Goal: Task Accomplishment & Management: Use online tool/utility

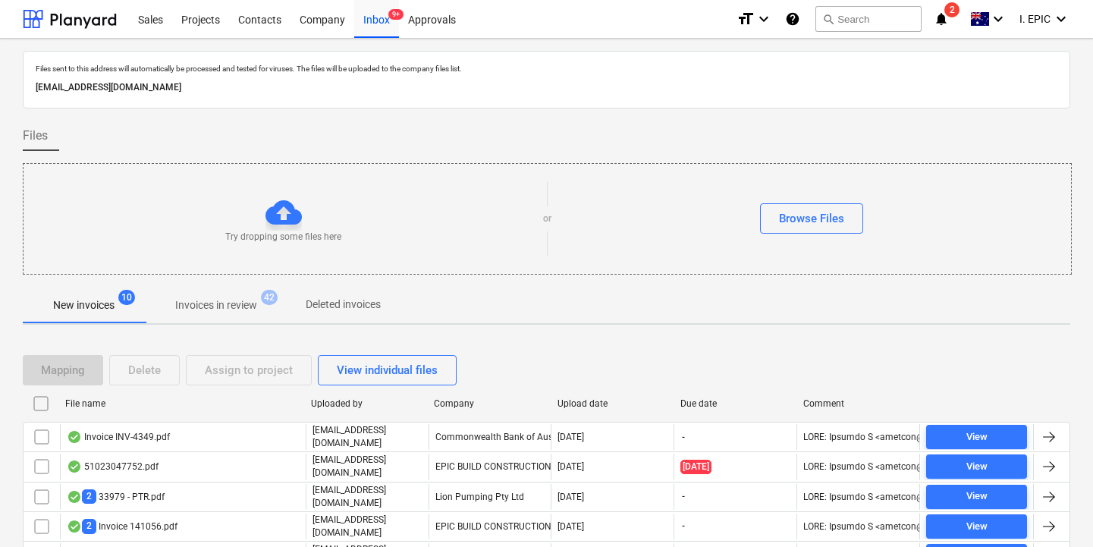
scroll to position [127, 0]
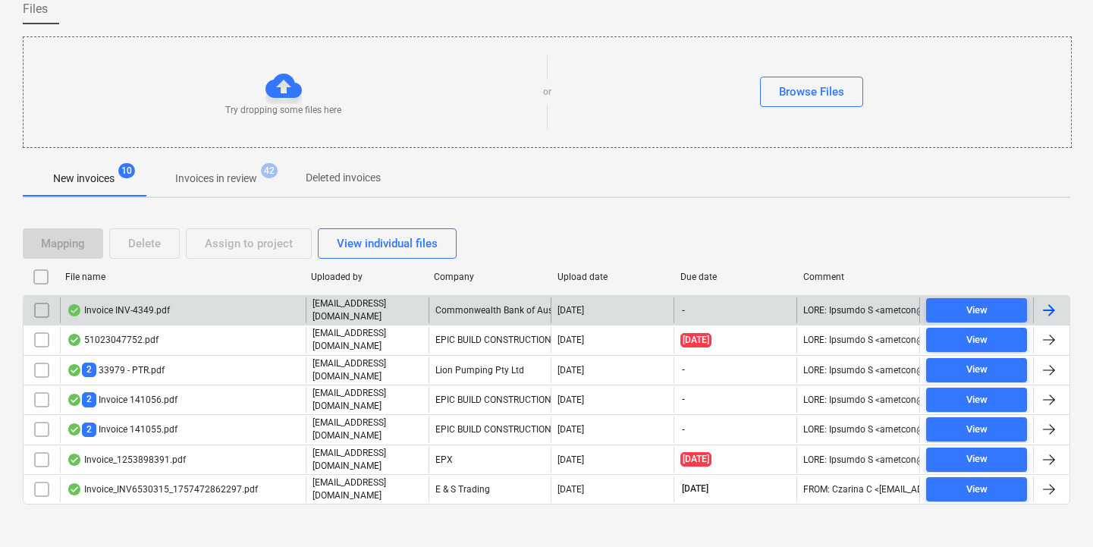
click at [137, 315] on div "Invoice INV-4349.pdf" at bounding box center [118, 310] width 103 height 12
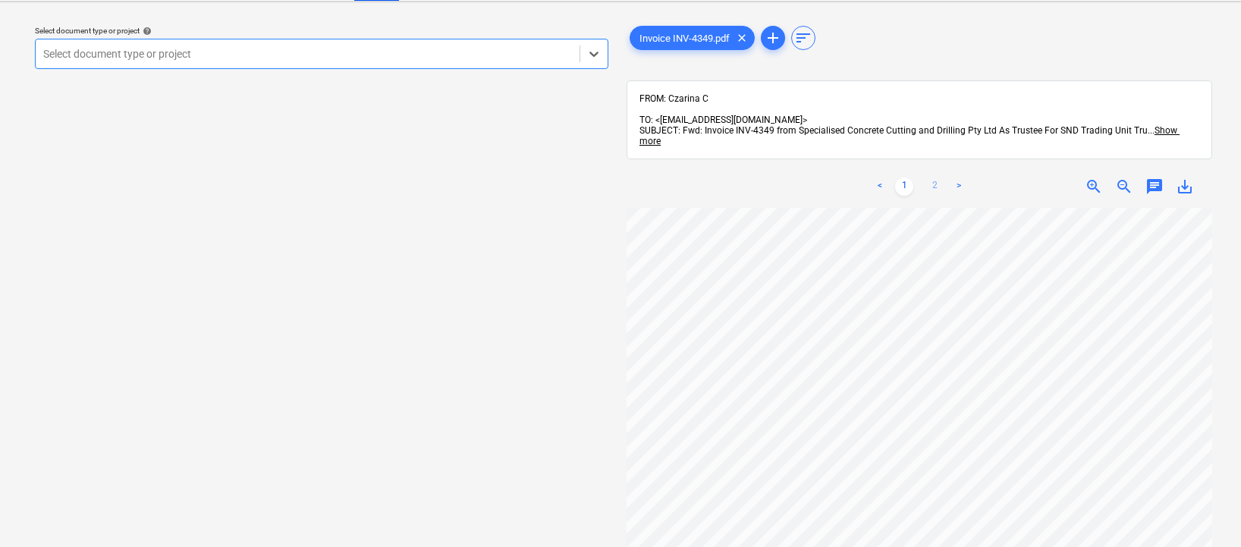
click at [935, 178] on link "2" at bounding box center [935, 187] width 18 height 18
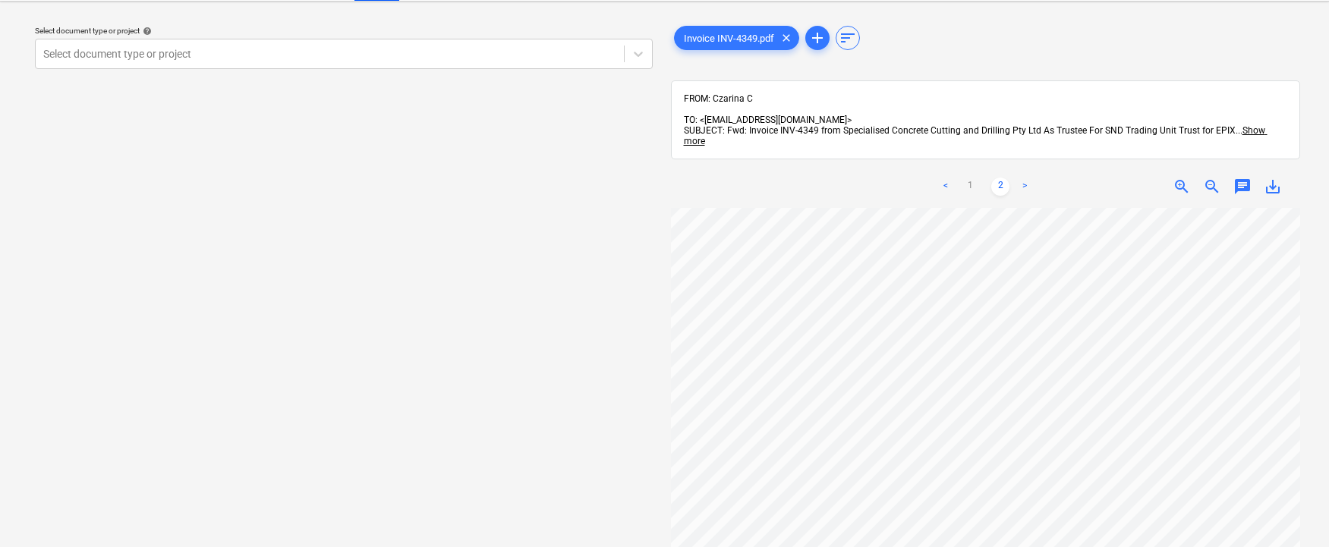
scroll to position [465, 0]
click at [974, 178] on link "1" at bounding box center [970, 187] width 18 height 18
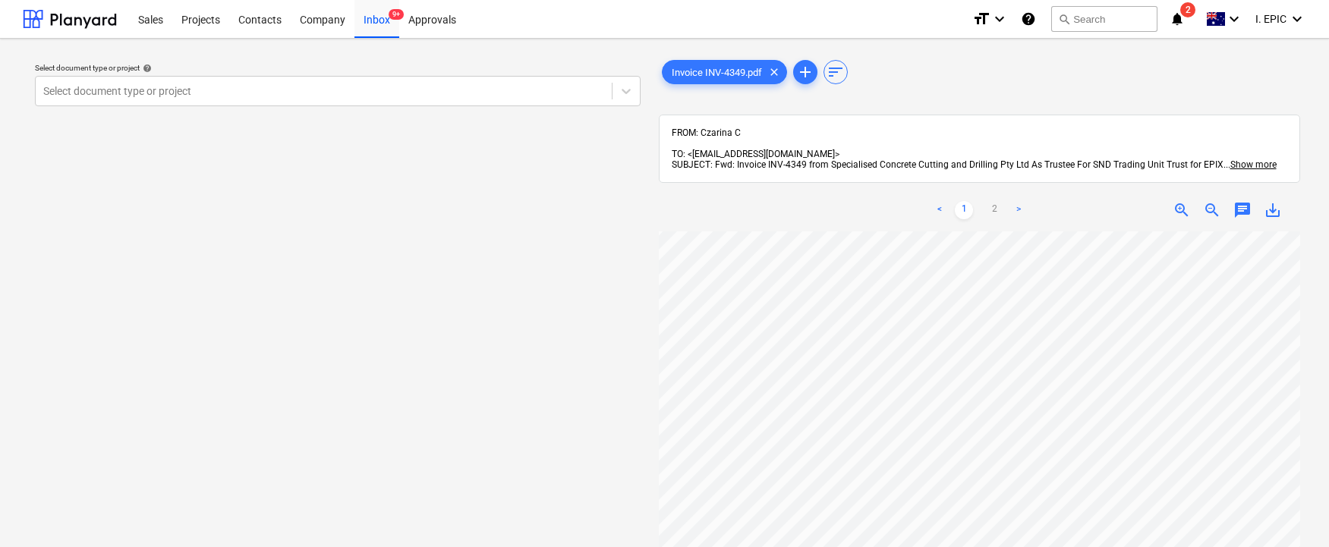
scroll to position [228, 0]
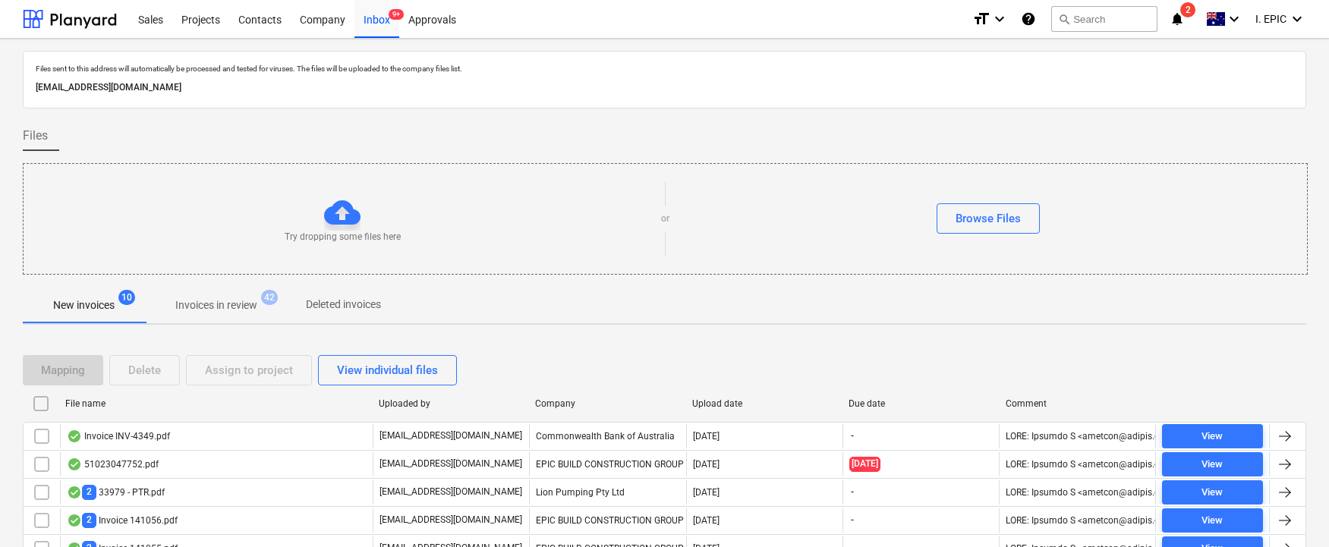
scroll to position [127, 0]
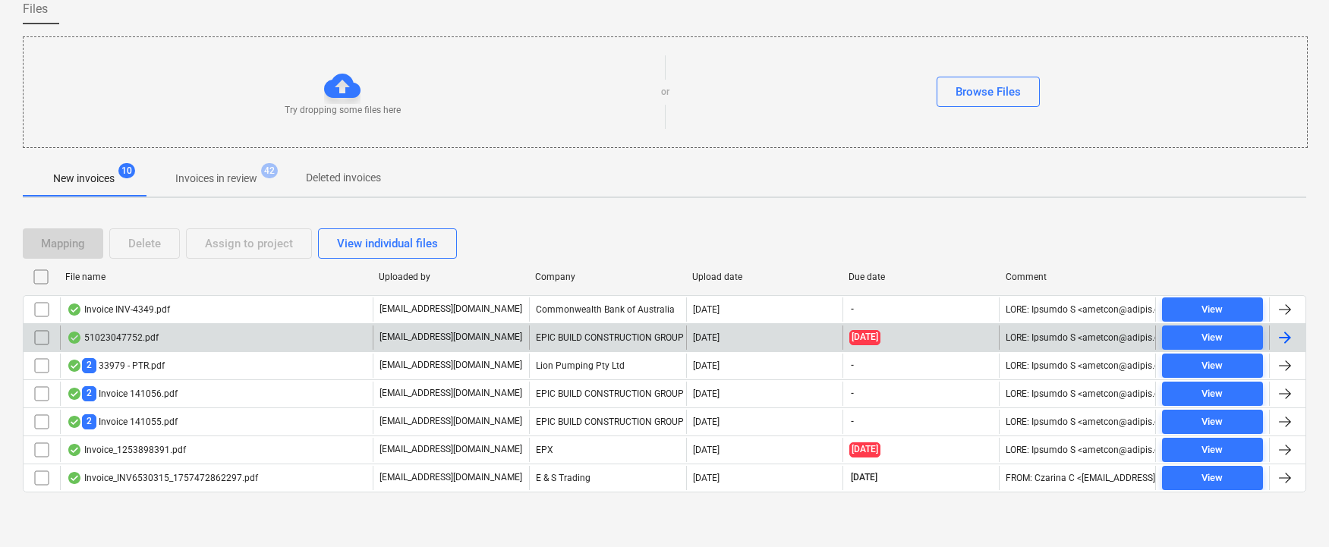
click at [135, 332] on div "51023047752.pdf" at bounding box center [113, 338] width 92 height 12
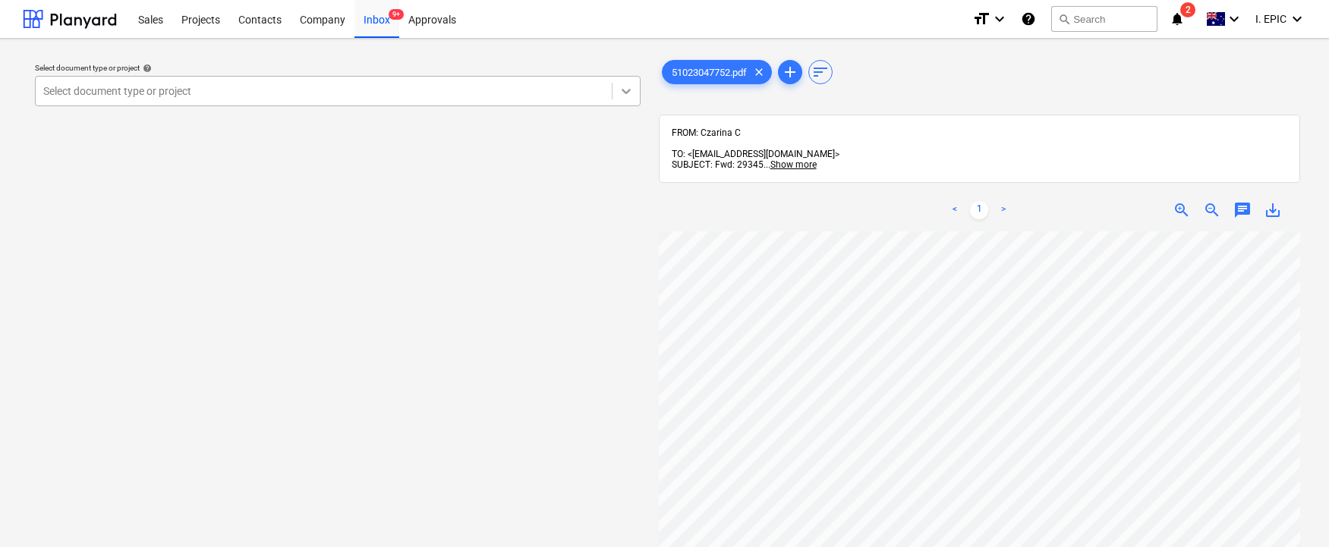
click at [628, 88] on icon at bounding box center [625, 90] width 15 height 15
click at [448, 436] on div "Select document type or project help Select document type or project" at bounding box center [338, 396] width 630 height 691
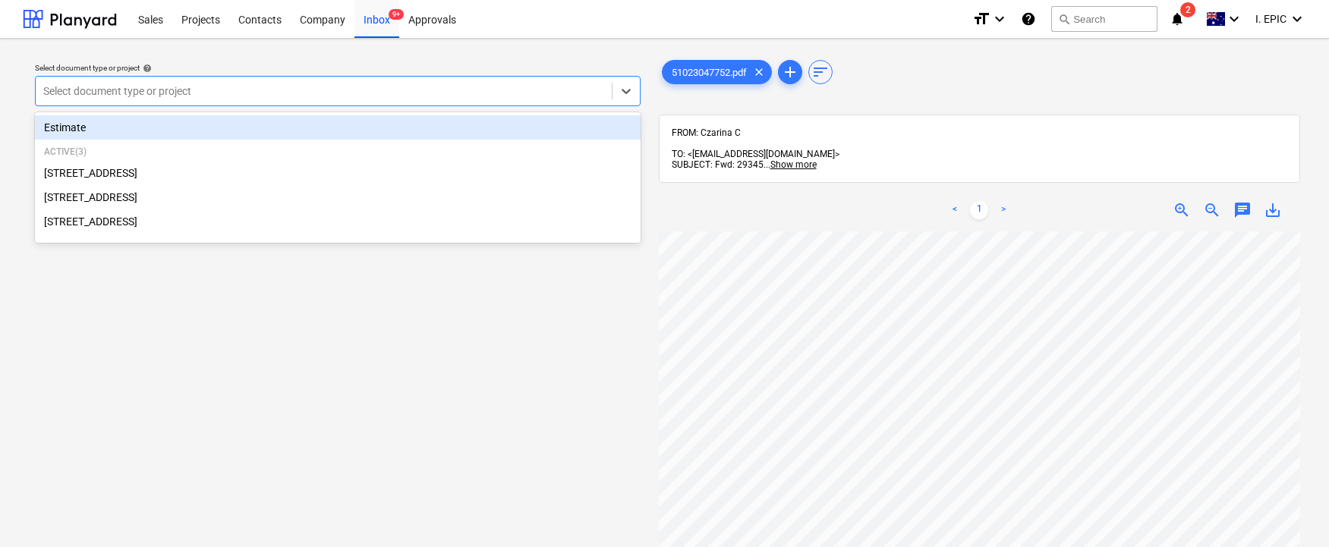
click at [128, 99] on div at bounding box center [323, 90] width 561 height 15
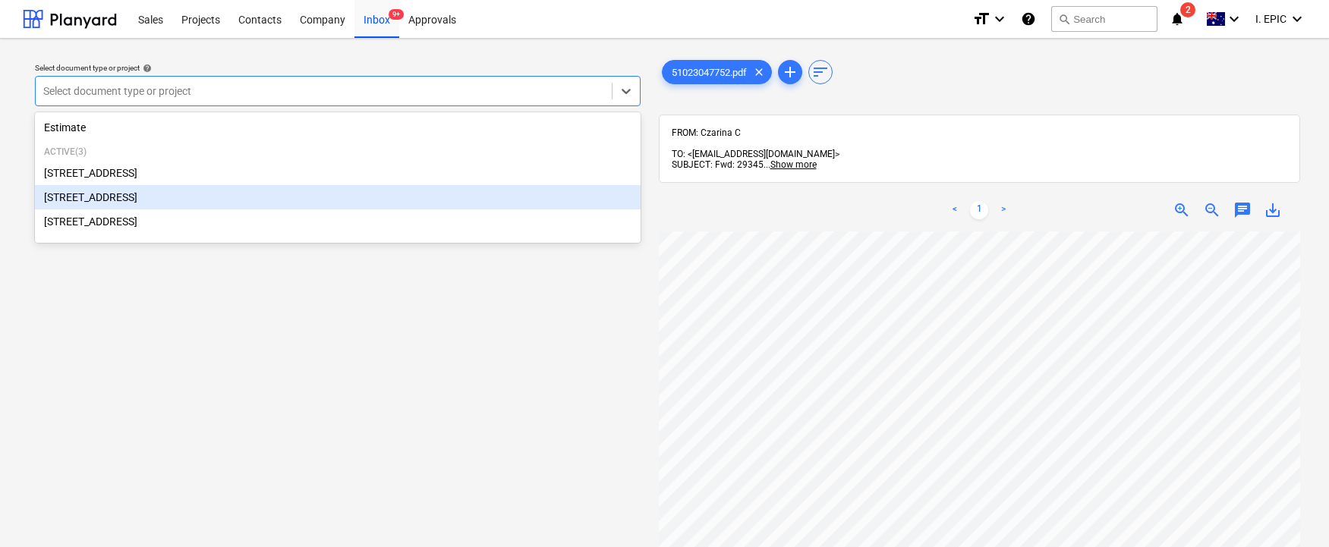
click at [141, 208] on div "248 Bay Rd, Sandringham" at bounding box center [338, 197] width 606 height 24
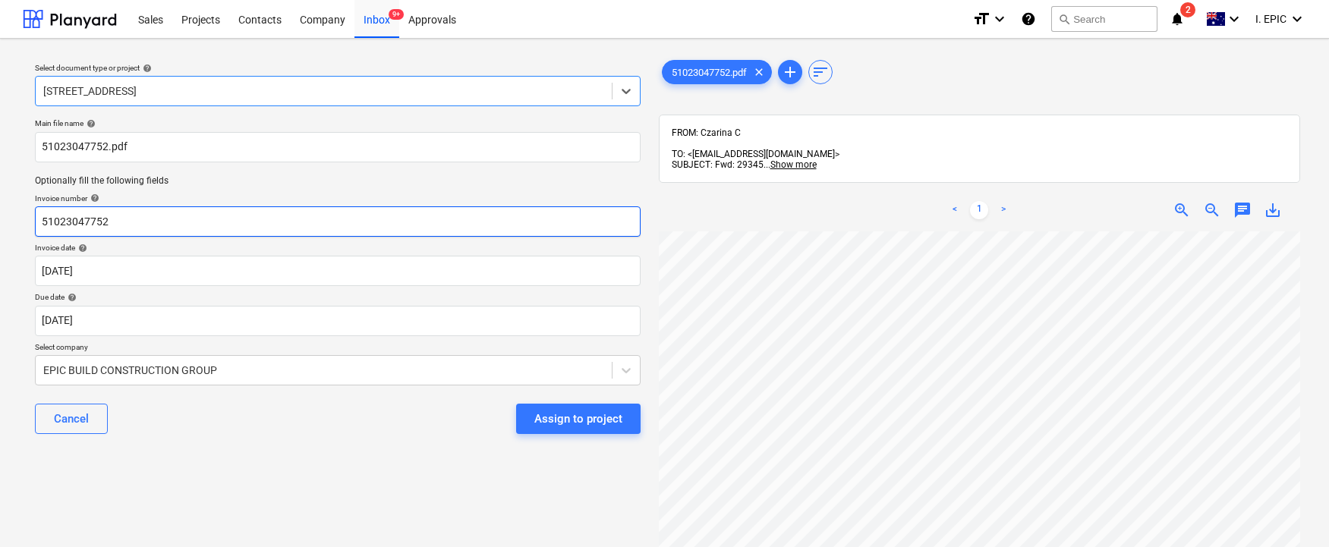
click at [202, 219] on input "51023047752" at bounding box center [338, 221] width 606 height 30
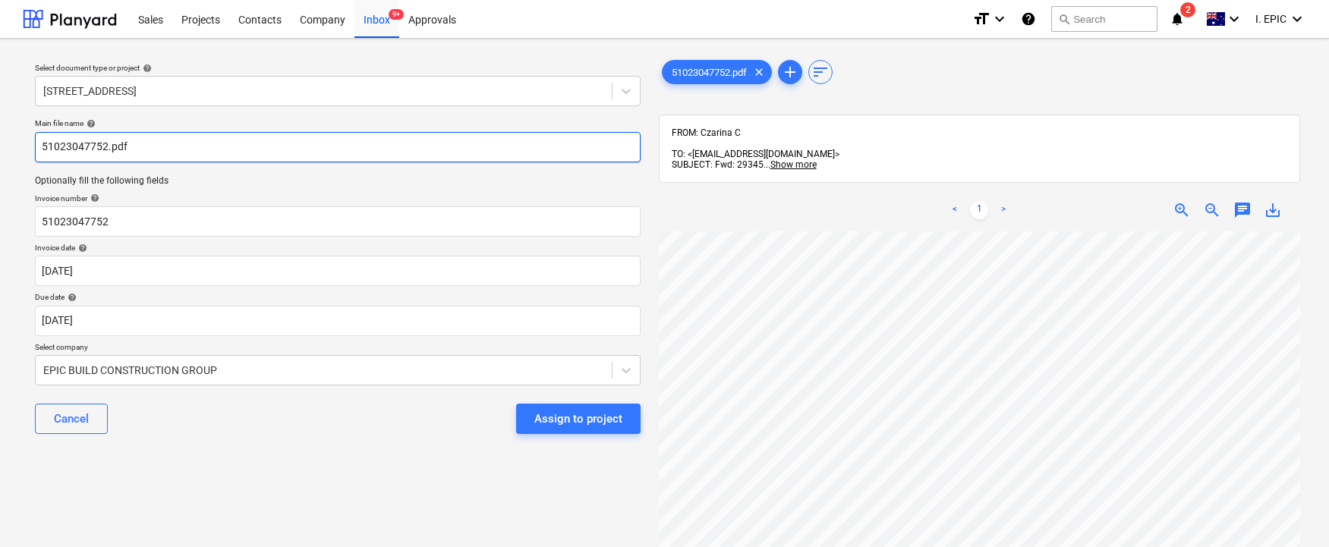
click at [193, 133] on input "51023047752.pdf" at bounding box center [338, 147] width 606 height 30
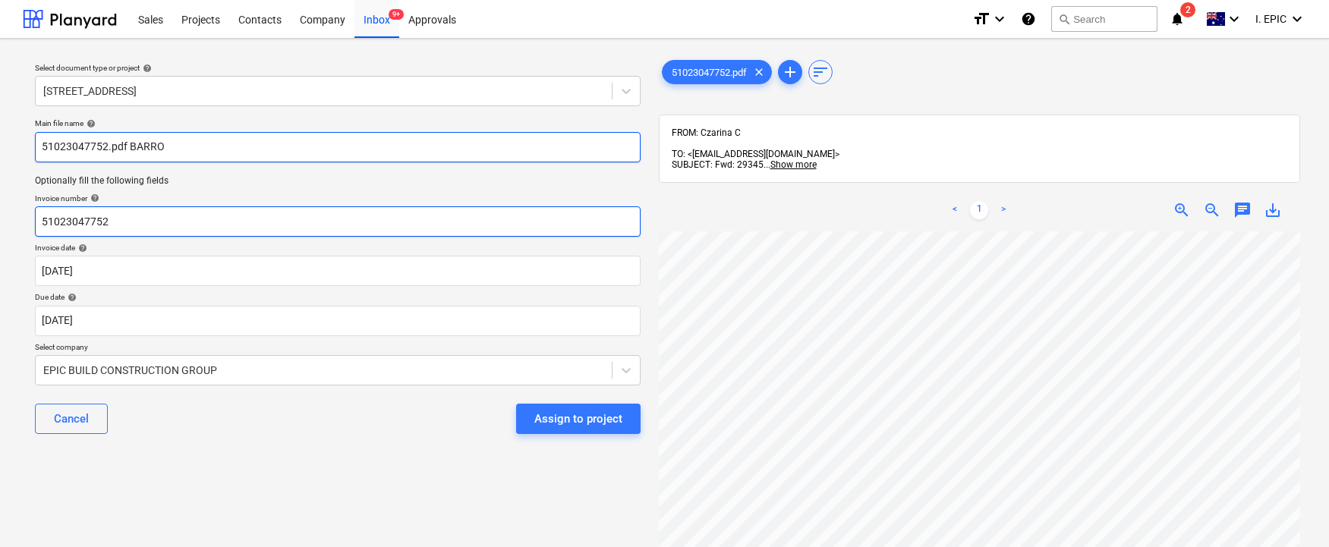
type input "51023047752.pdf BARRO"
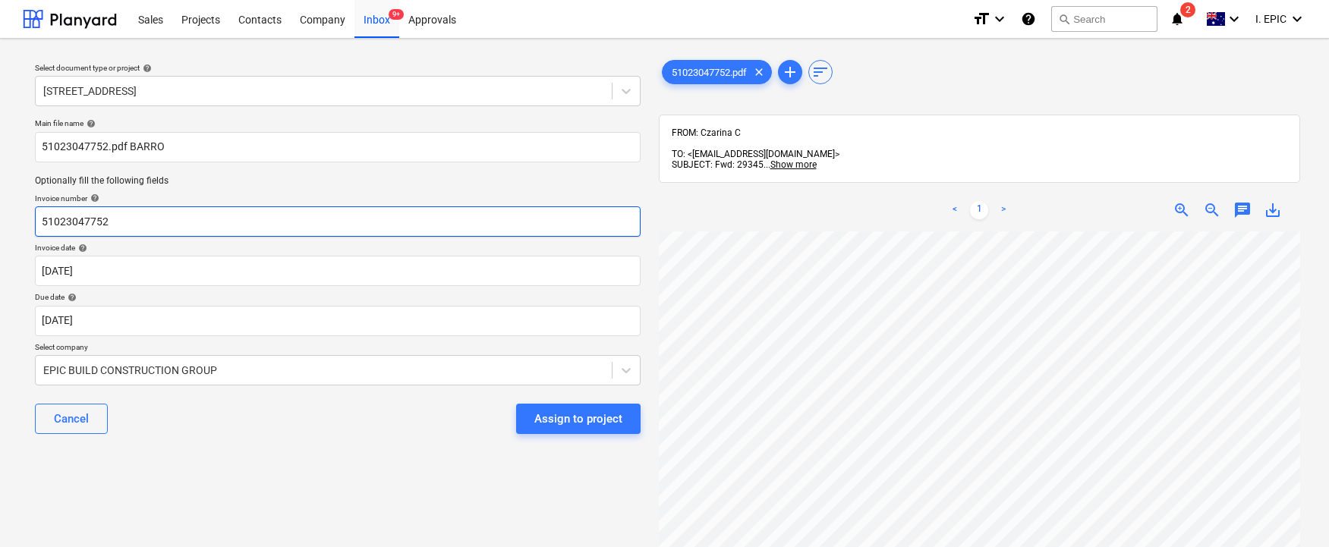
drag, startPoint x: 84, startPoint y: 214, endPoint x: 9, endPoint y: 217, distance: 75.2
click at [9, 217] on div "Select document type or project help 248 Bay Rd, Sandringham Main file name hel…" at bounding box center [664, 397] width 1329 height 716
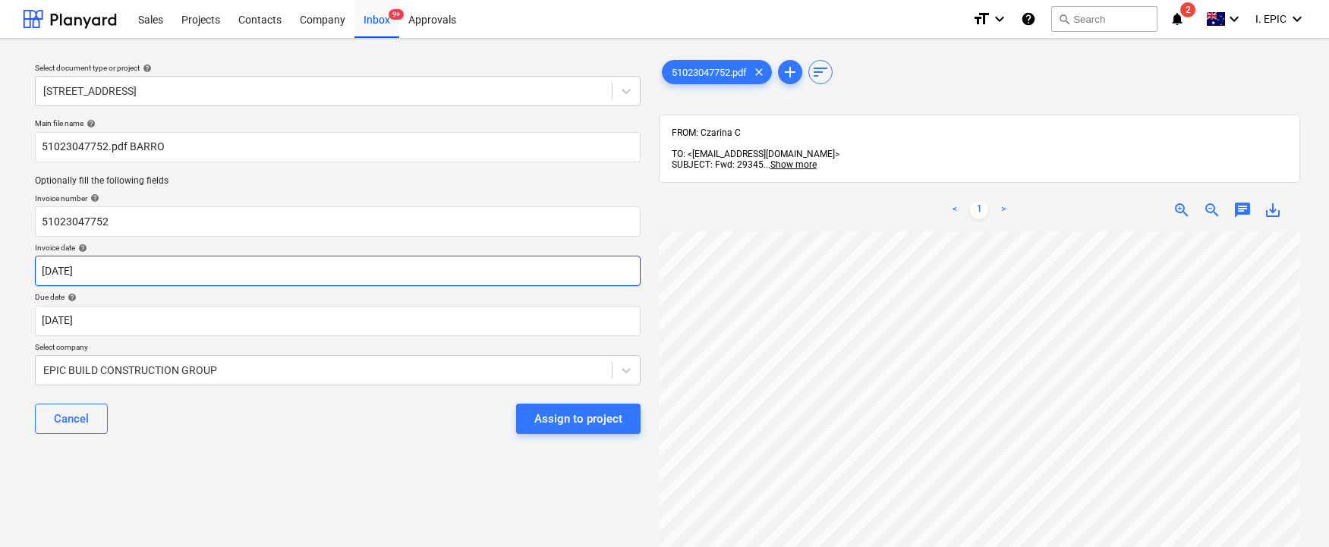
click at [110, 267] on body "Sales Projects Contacts Company Inbox 9+ Approvals format_size keyboard_arrow_d…" at bounding box center [664, 273] width 1329 height 547
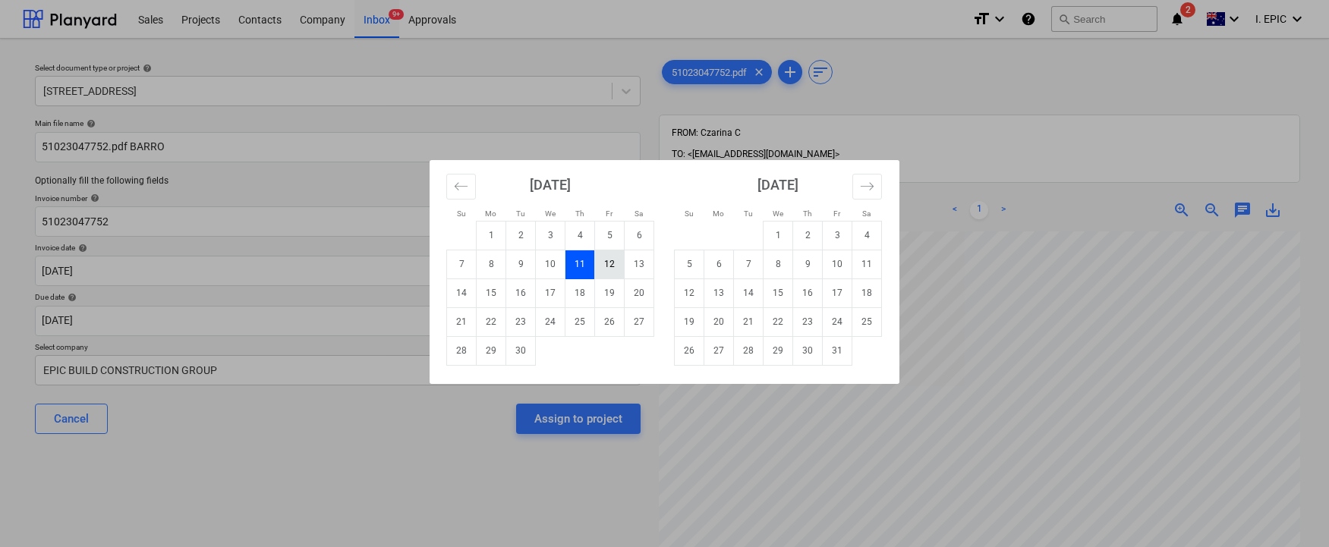
click at [600, 258] on td "12" at bounding box center [610, 264] width 30 height 29
type input "12 Sep 2025"
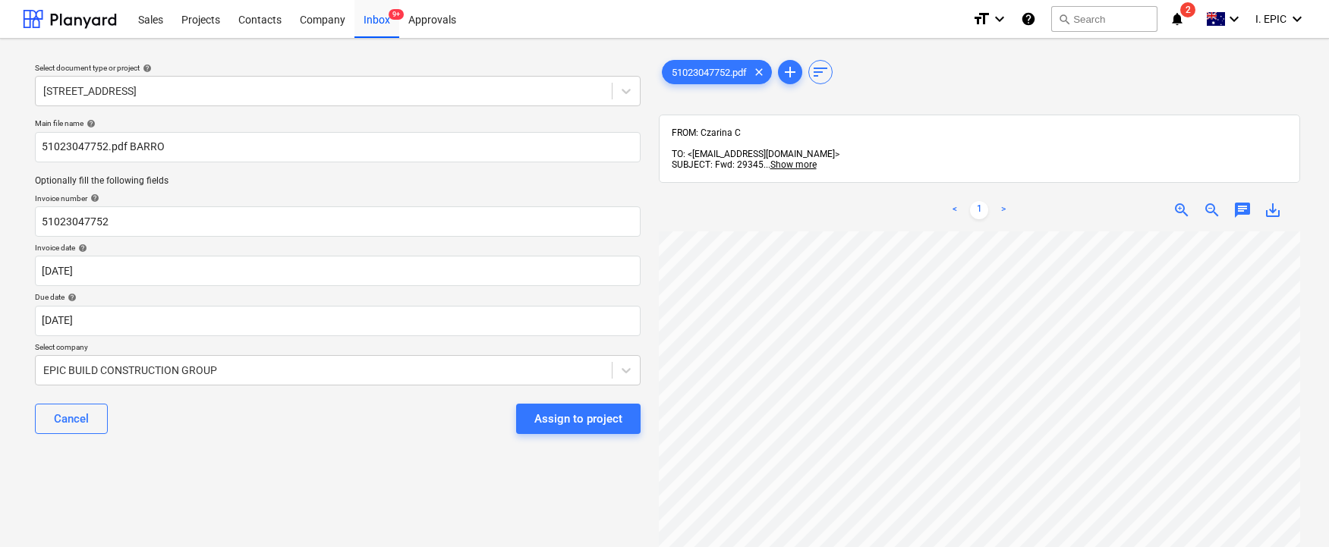
click at [1002, 201] on link ">" at bounding box center [1003, 210] width 18 height 18
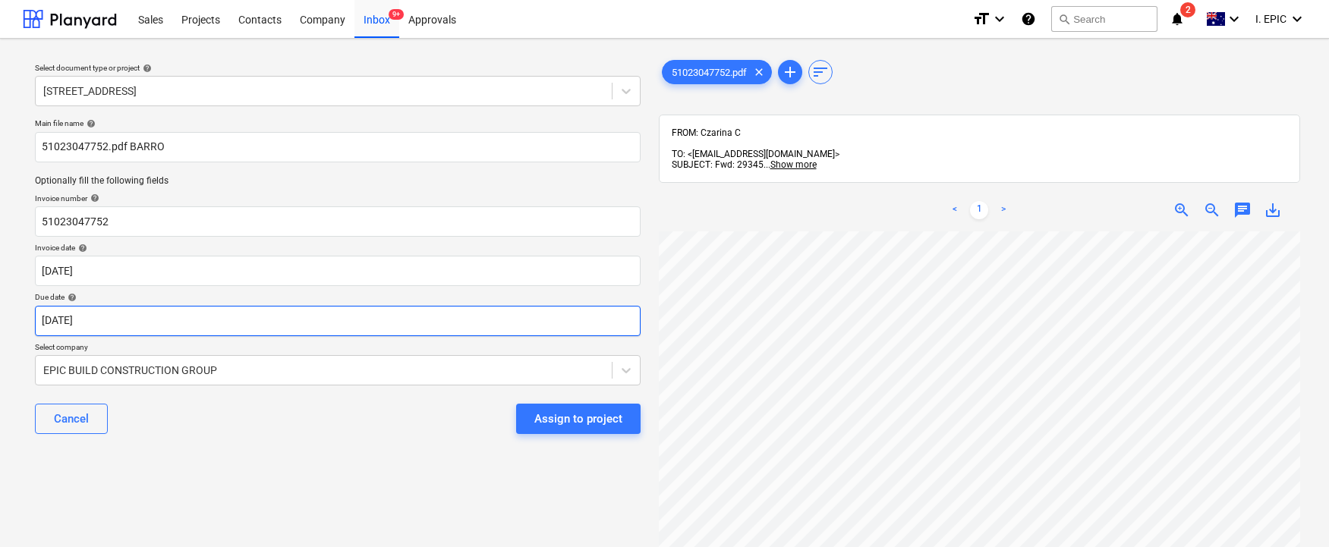
click at [95, 316] on body "Sales Projects Contacts Company Inbox 9+ Approvals format_size keyboard_arrow_d…" at bounding box center [664, 273] width 1329 height 547
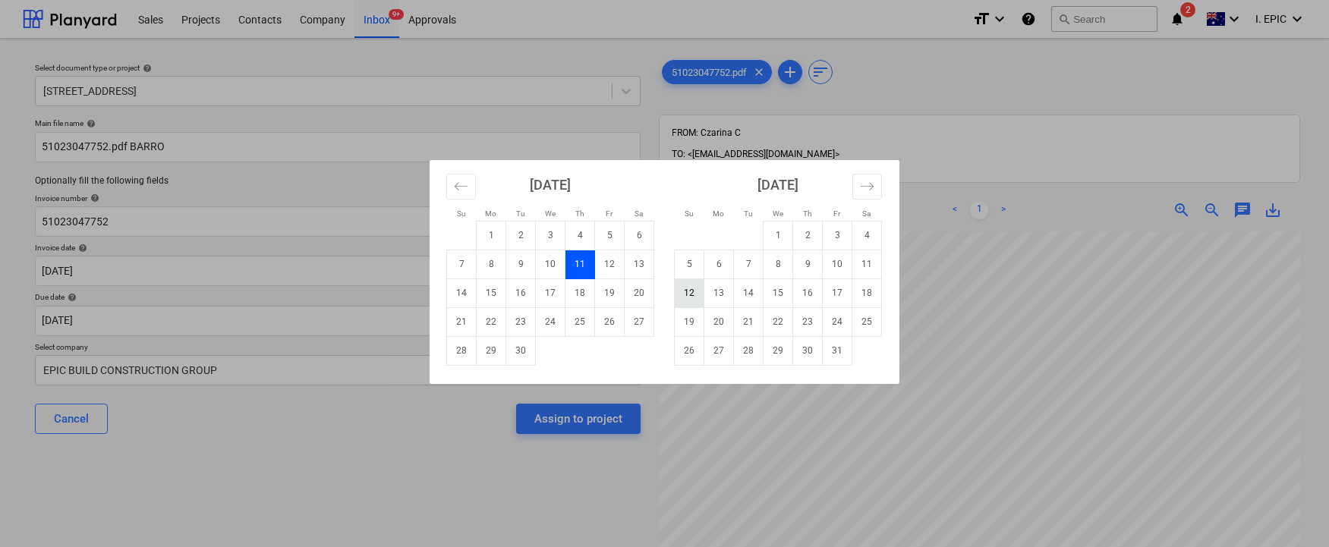
click at [687, 293] on td "12" at bounding box center [690, 292] width 30 height 29
type input "12 Oct 2025"
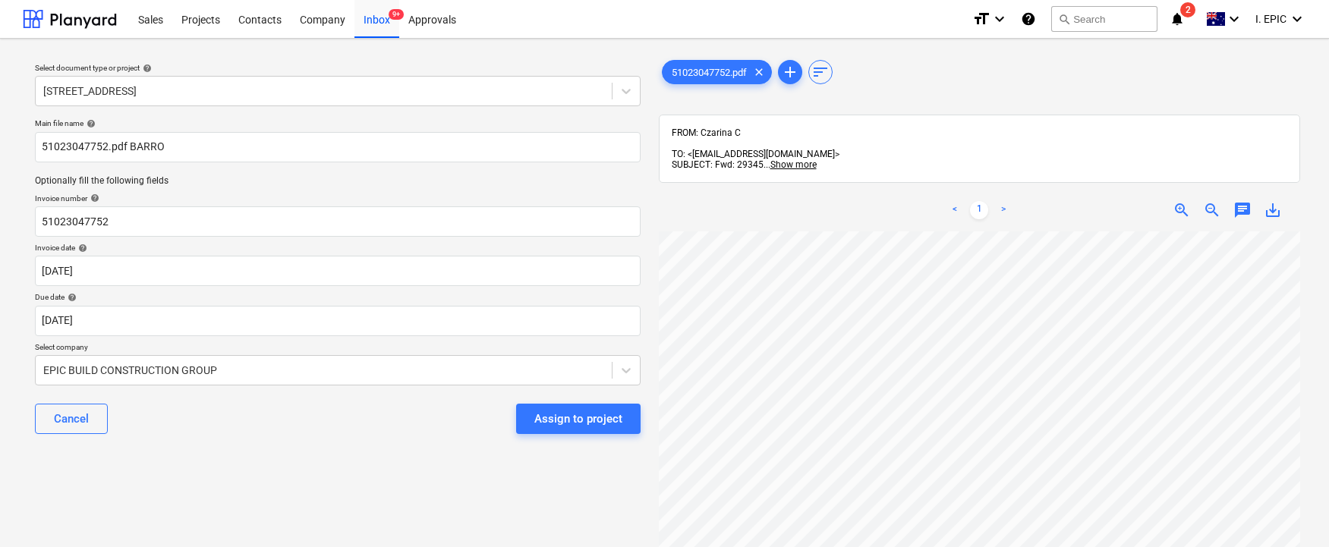
click at [177, 473] on div "Select document type or project help 248 Bay Rd, Sandringham Main file name hel…" at bounding box center [338, 396] width 630 height 691
click at [232, 367] on div "EPIC BUILD CONSTRUCTION GROUP" at bounding box center [324, 370] width 576 height 21
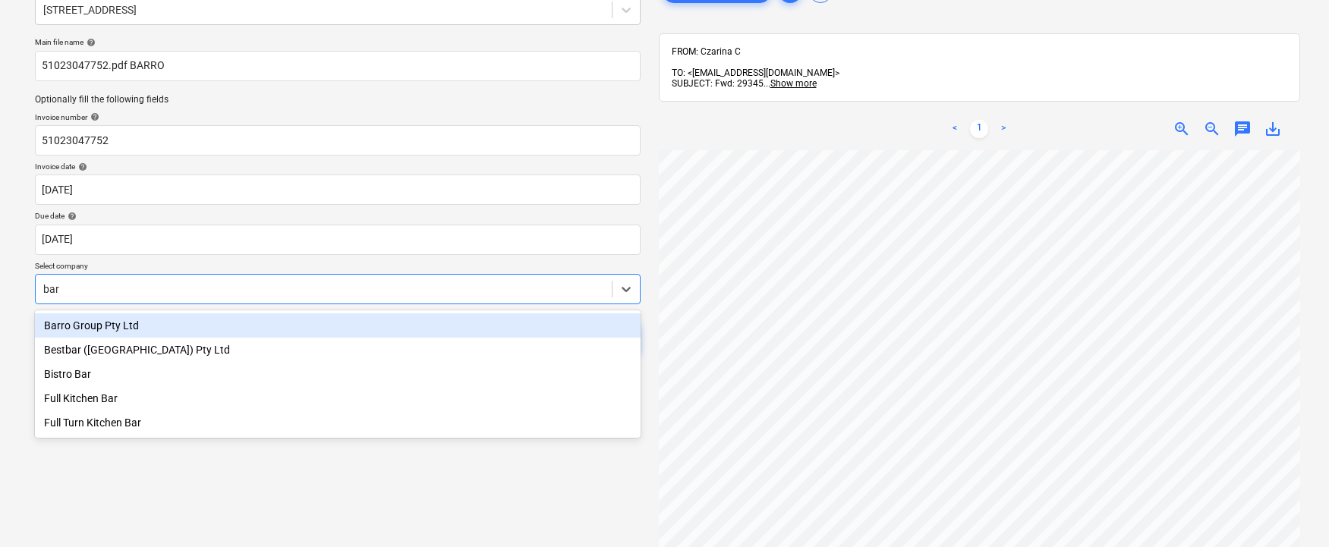
type input "barr"
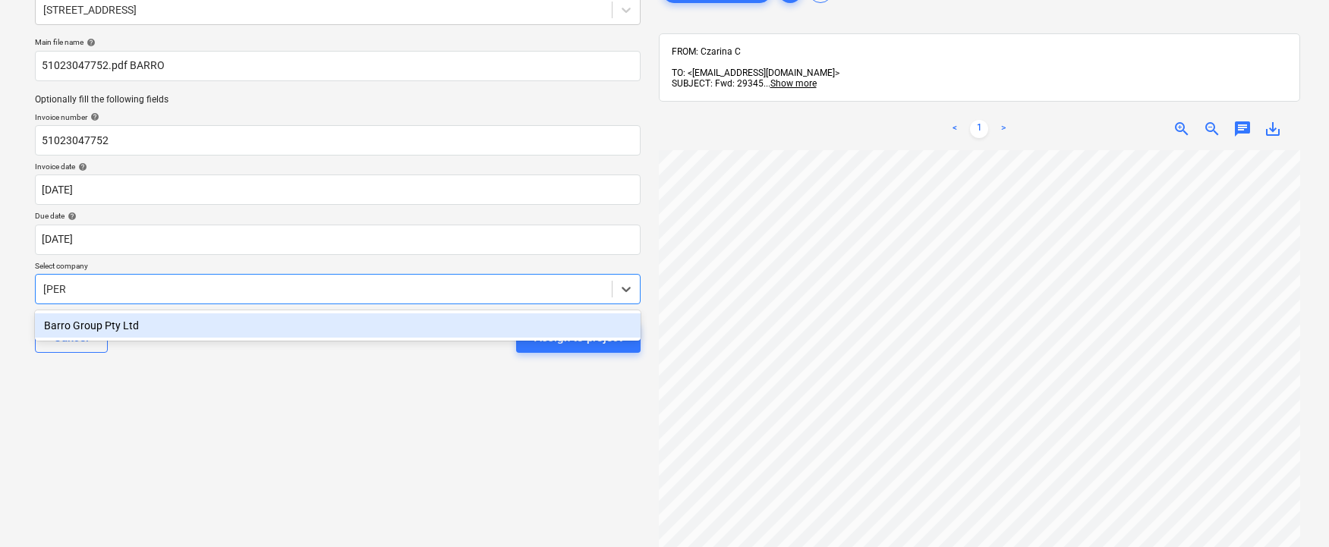
drag, startPoint x: 148, startPoint y: 336, endPoint x: 149, endPoint y: 327, distance: 9.1
click at [148, 335] on div "Barro Group Pty Ltd" at bounding box center [338, 325] width 606 height 24
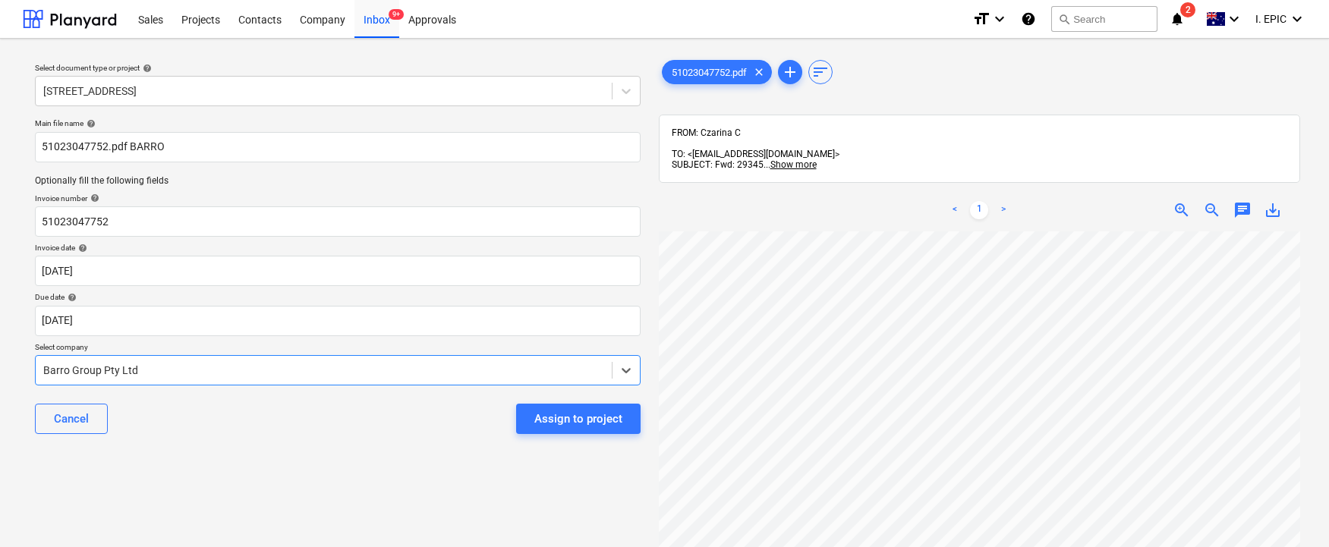
click at [1098, 201] on span "chat" at bounding box center [1242, 210] width 18 height 18
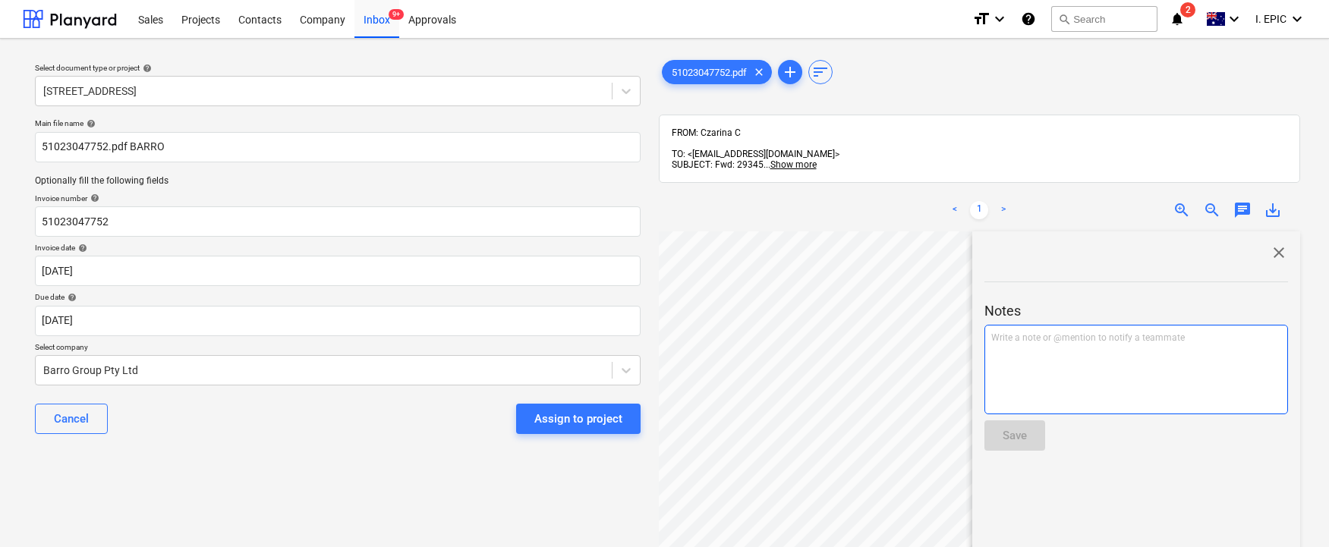
click at [1098, 332] on p "Write a note or @mention to notify a teammate ﻿" at bounding box center [1136, 338] width 290 height 13
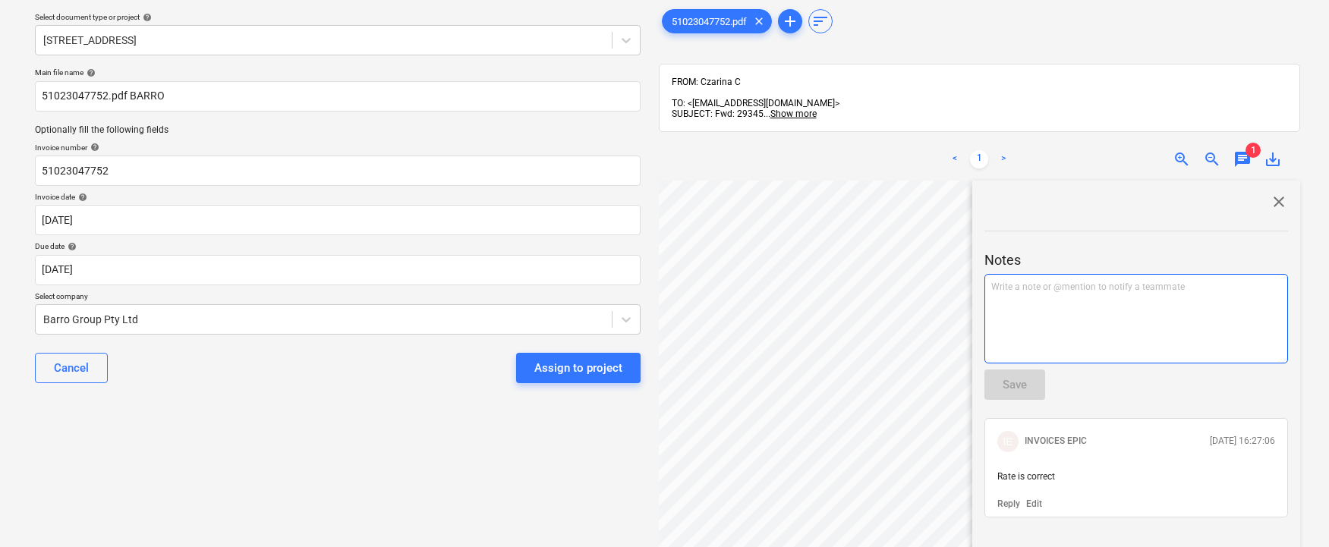
scroll to position [152, 0]
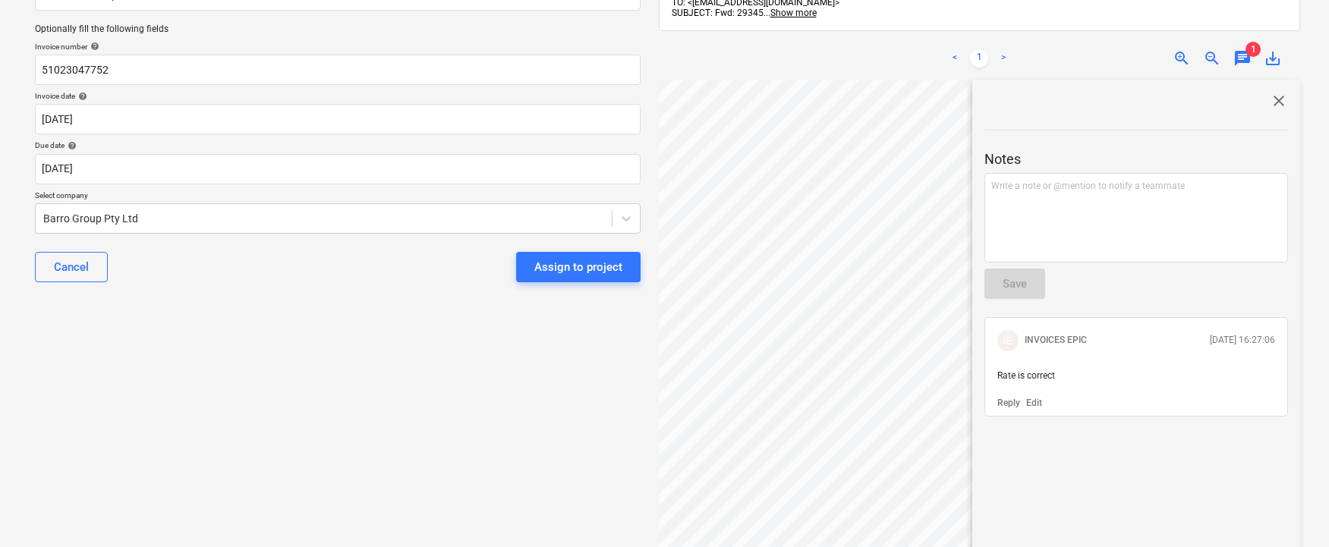
click at [1093, 474] on div "close Notes Write a note or @mention to notify a teammate ﻿ Save IE INVOICES EP…" at bounding box center [1136, 344] width 328 height 529
click at [1002, 335] on span "IE" at bounding box center [1007, 340] width 21 height 21
click at [458, 401] on div "Select document type or project help 248 Bay Rd, Sandringham Main file name hel…" at bounding box center [338, 239] width 630 height 681
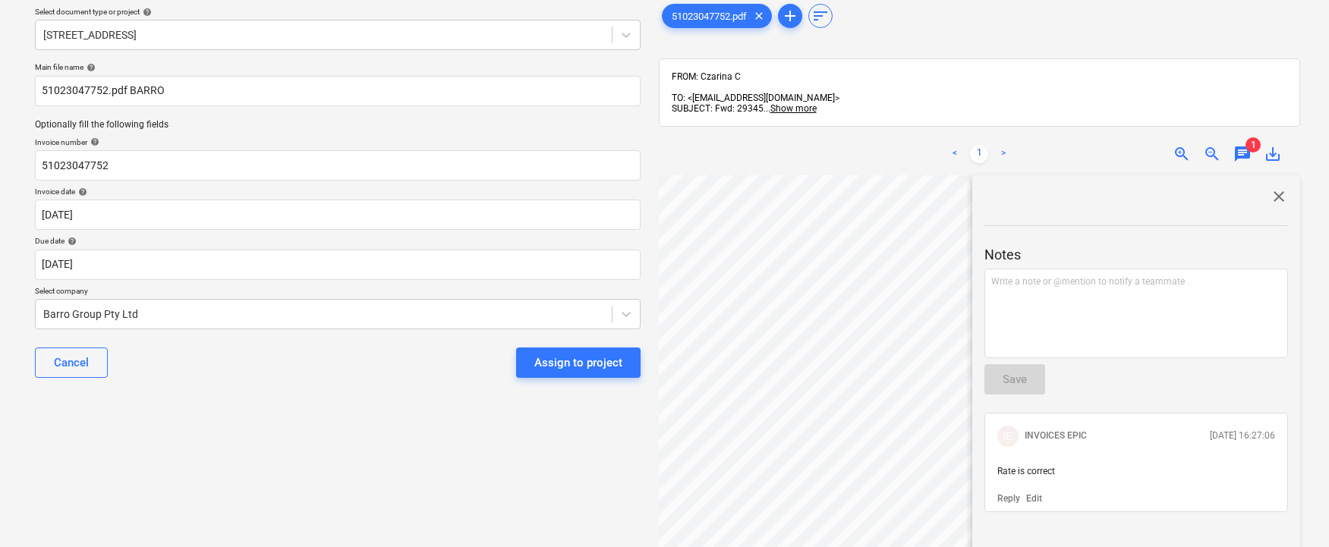
scroll to position [0, 0]
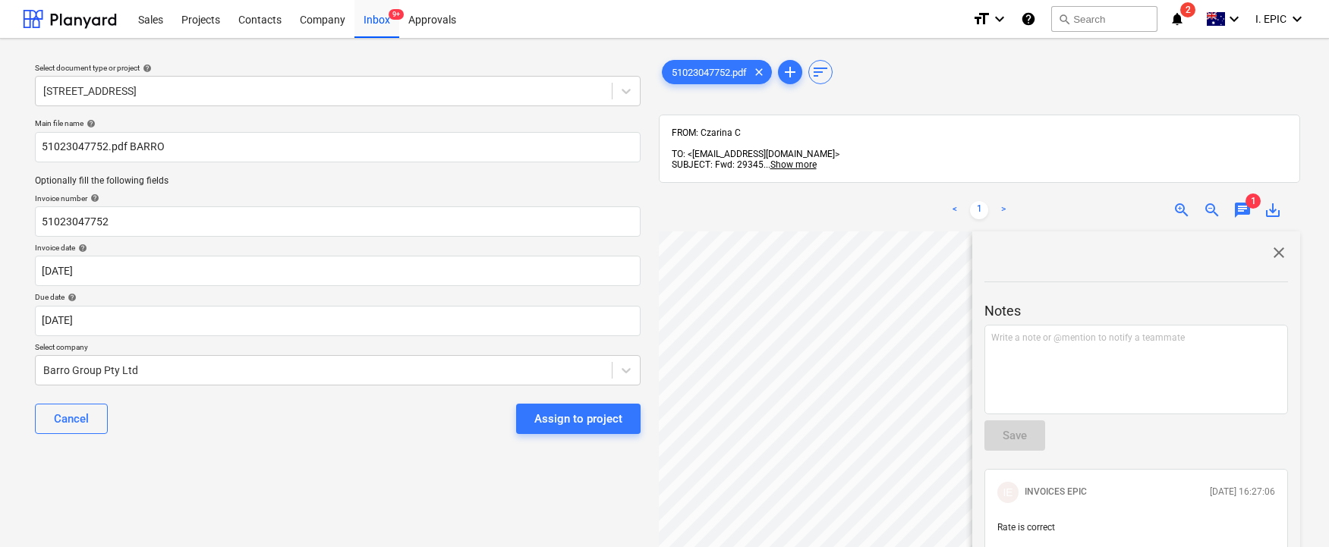
click at [1098, 244] on span "close" at bounding box center [1278, 253] width 18 height 18
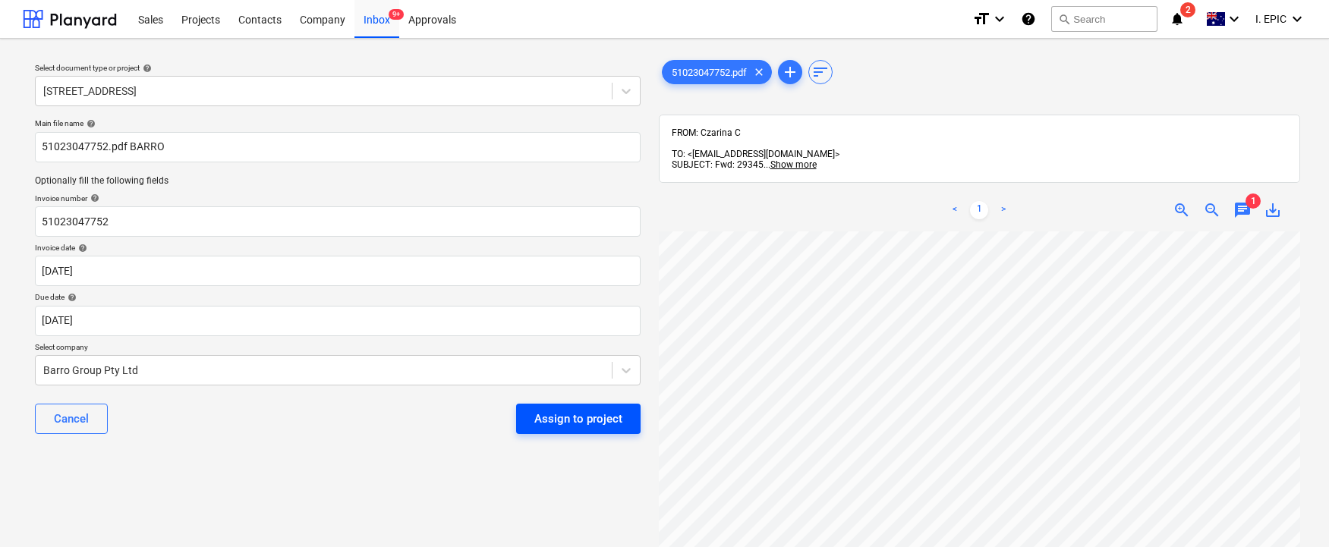
click at [525, 417] on button "Assign to project" at bounding box center [578, 419] width 124 height 30
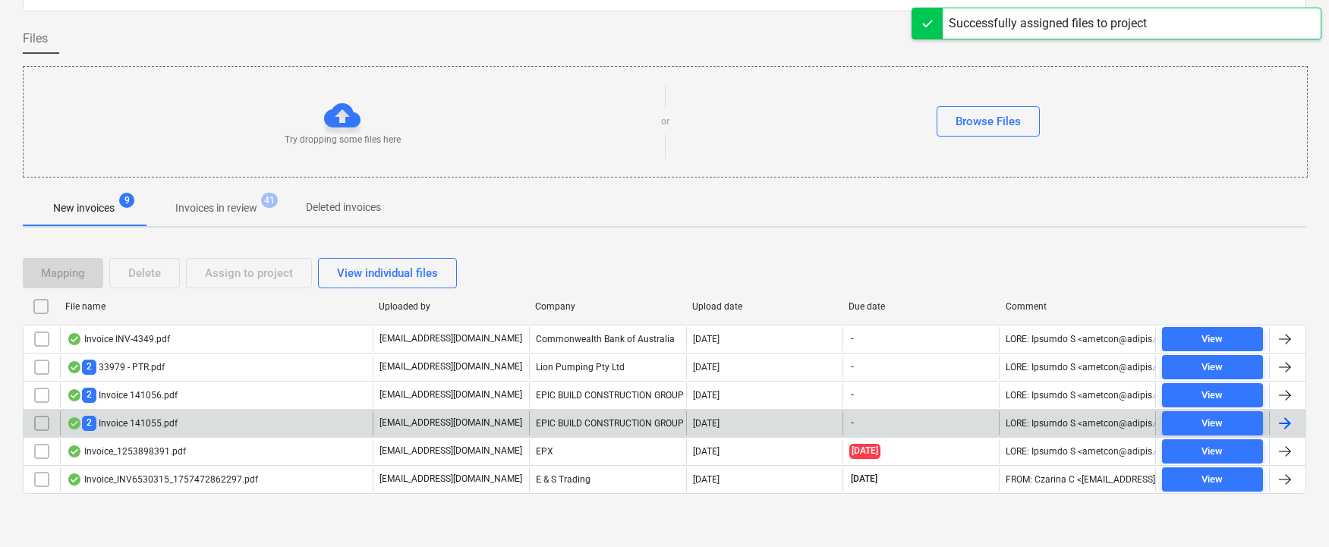
scroll to position [99, 0]
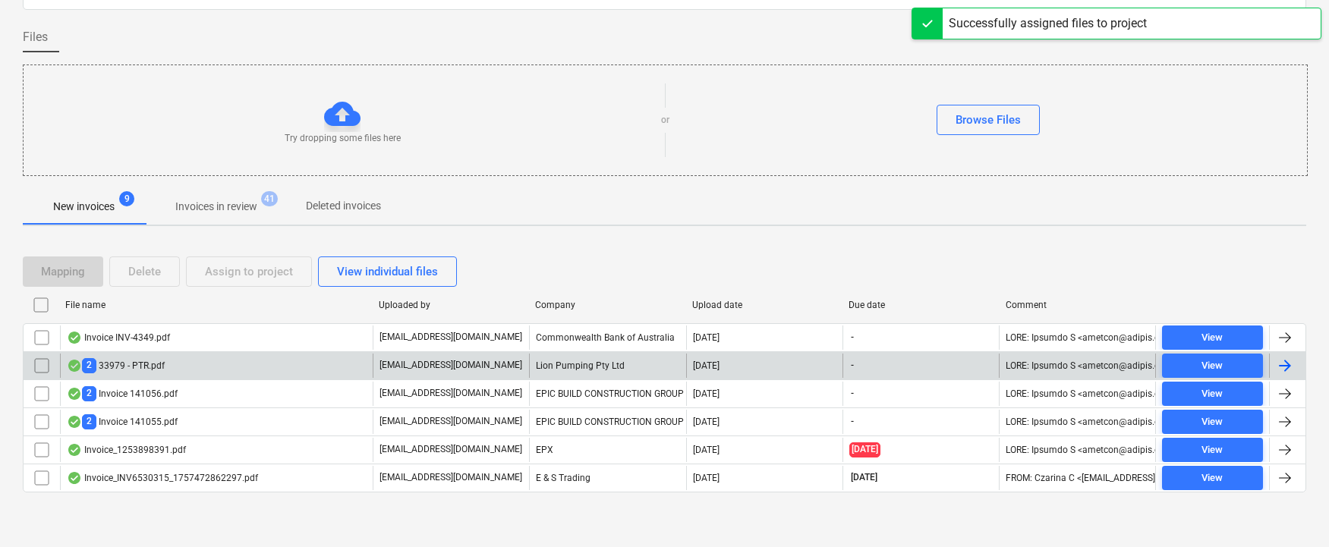
click at [142, 357] on div "2 33979 - PTR.pdf" at bounding box center [216, 366] width 313 height 24
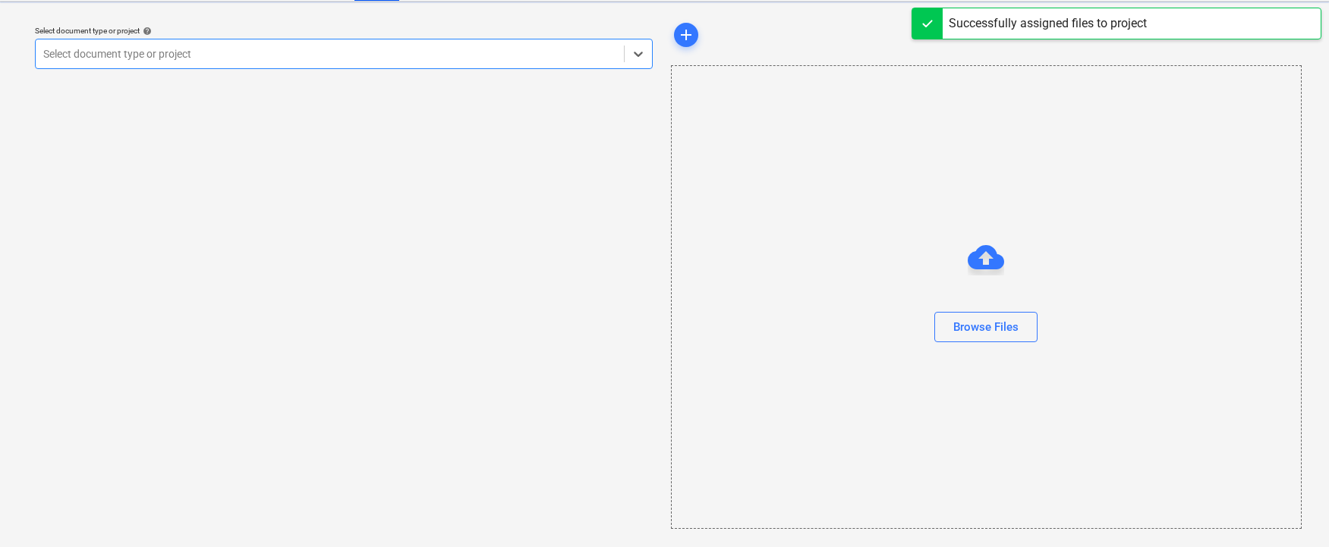
scroll to position [37, 0]
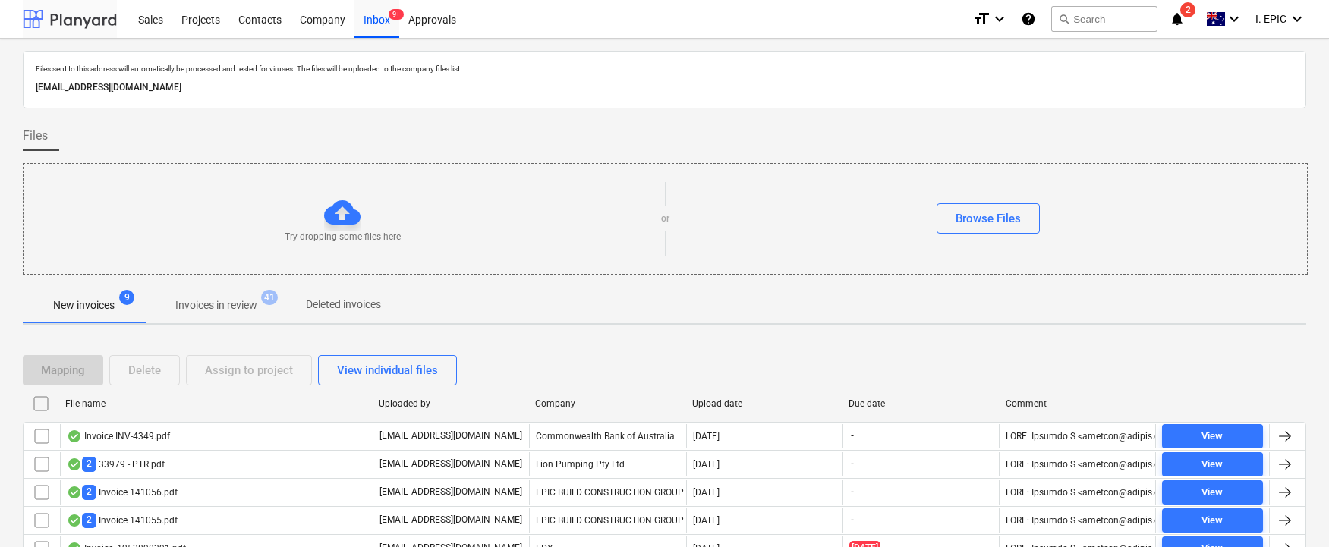
scroll to position [99, 0]
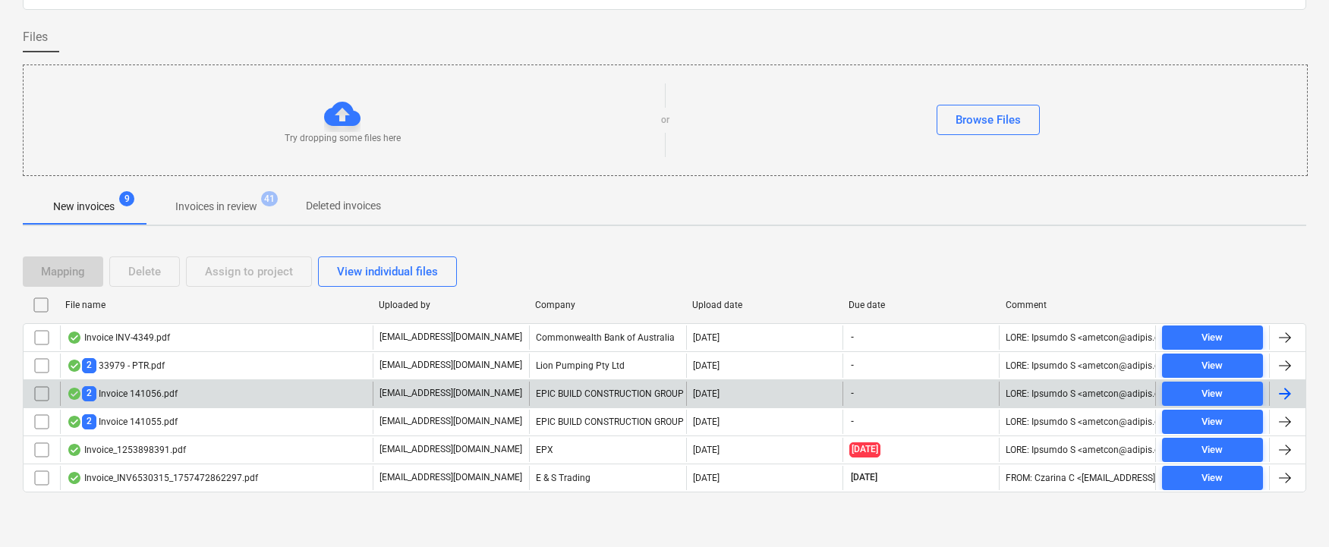
click at [128, 386] on div "2 Invoice 141056.pdf" at bounding box center [122, 393] width 111 height 14
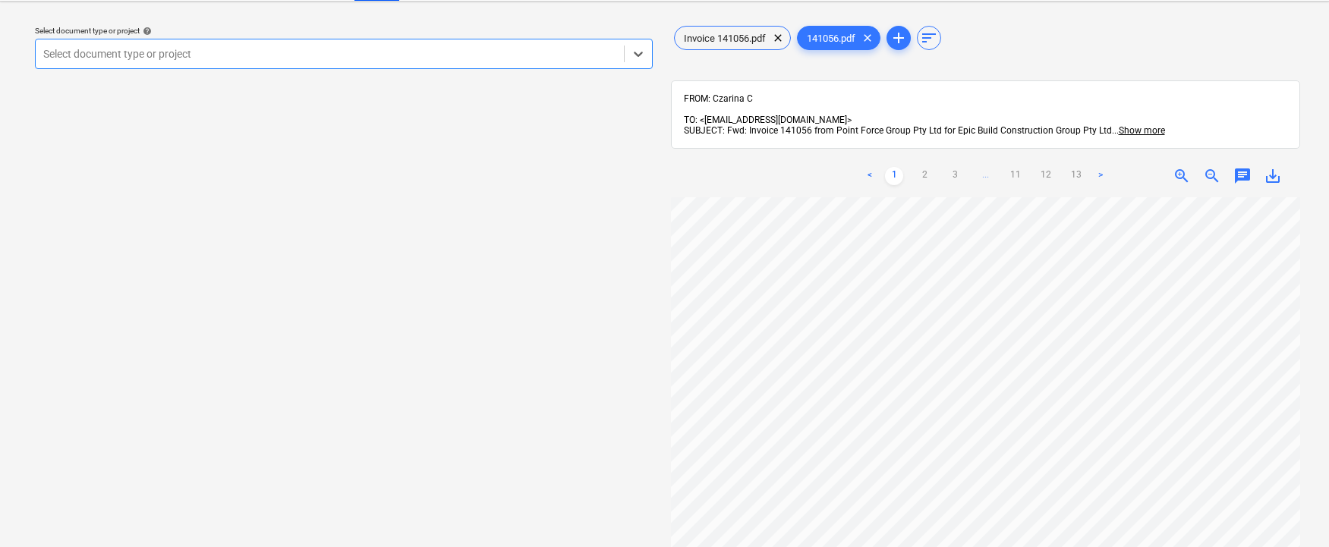
click at [291, 52] on div at bounding box center [329, 53] width 573 height 15
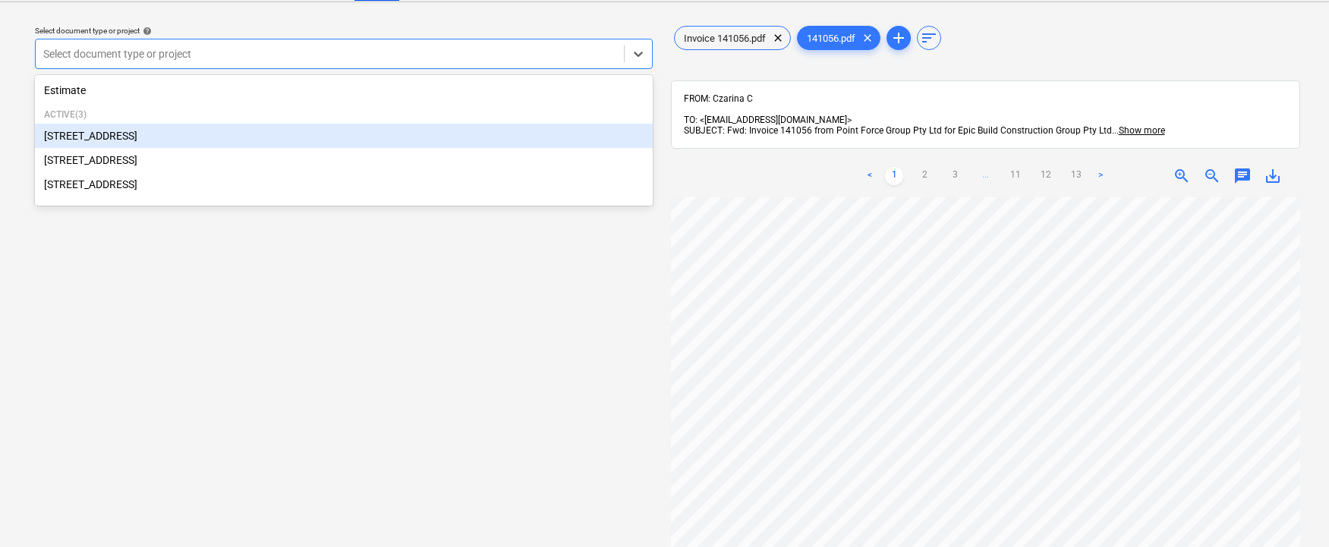
click at [105, 142] on div "76 Beach Rd, Sandringham" at bounding box center [344, 136] width 618 height 24
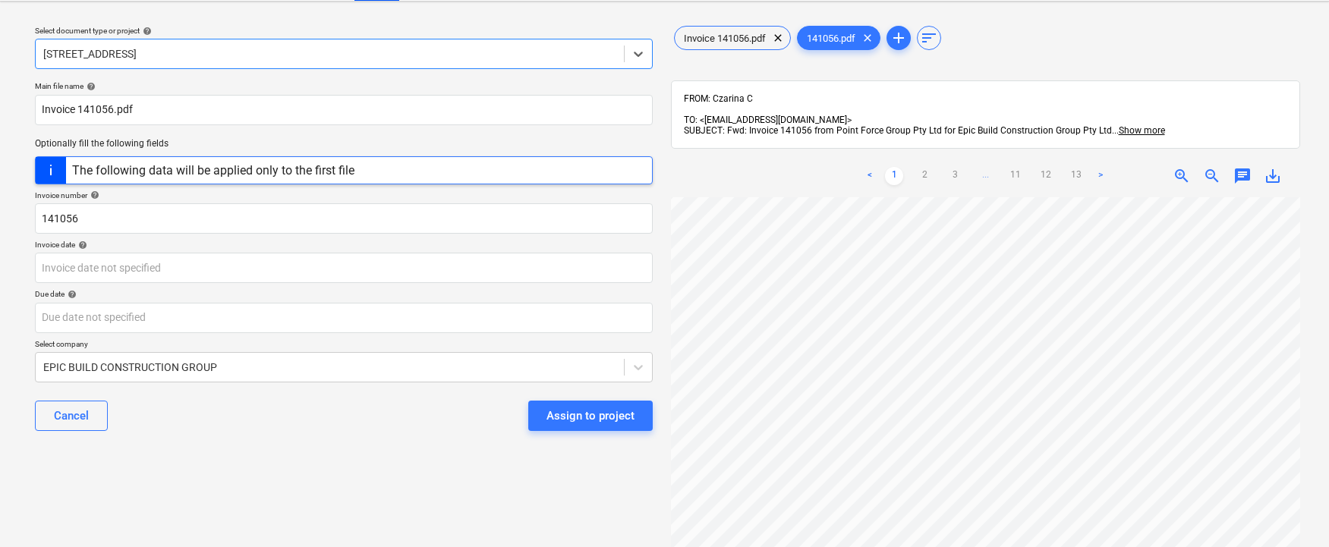
scroll to position [162, 0]
click at [722, 33] on span "Invoice 141056.pdf" at bounding box center [725, 38] width 100 height 11
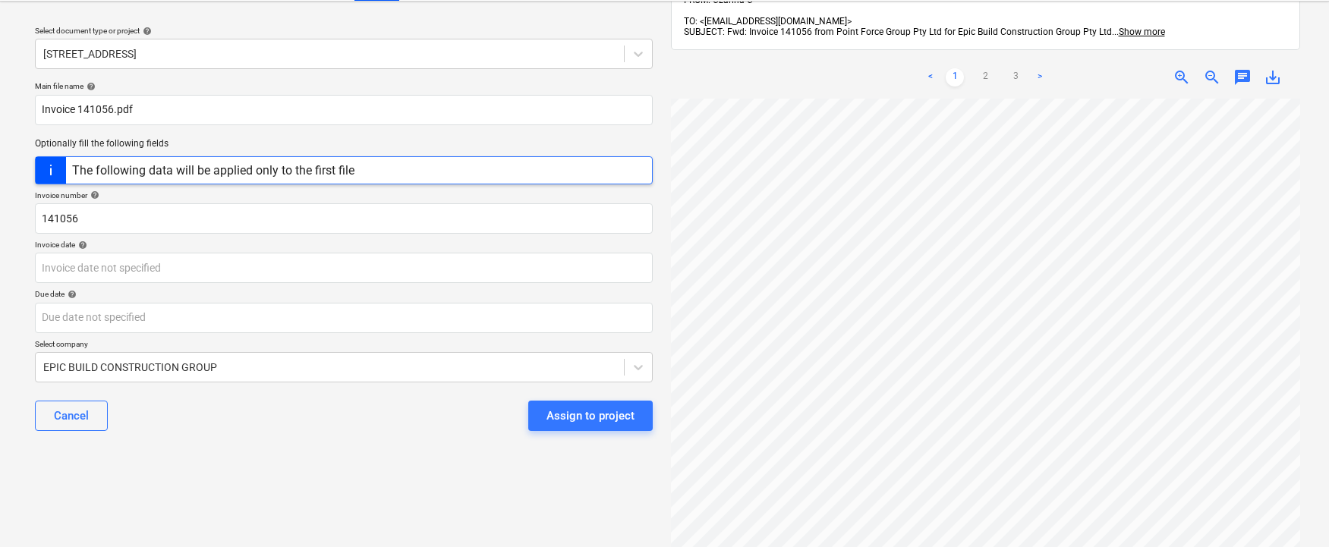
scroll to position [238, 0]
click at [1098, 68] on span "save_alt" at bounding box center [1272, 77] width 18 height 18
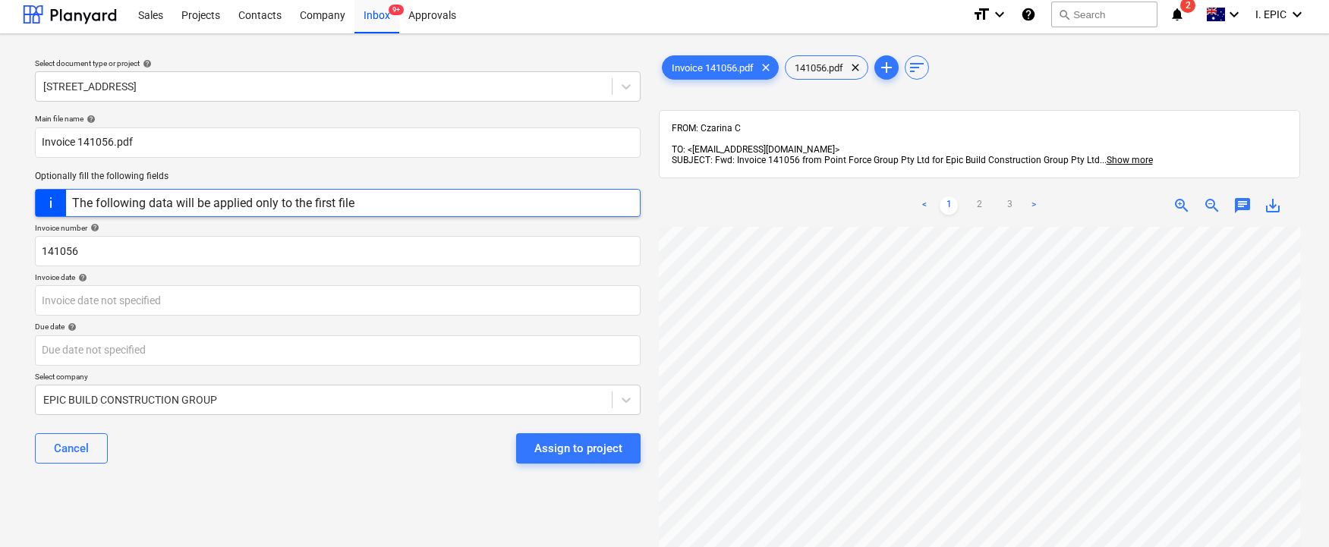
scroll to position [0, 0]
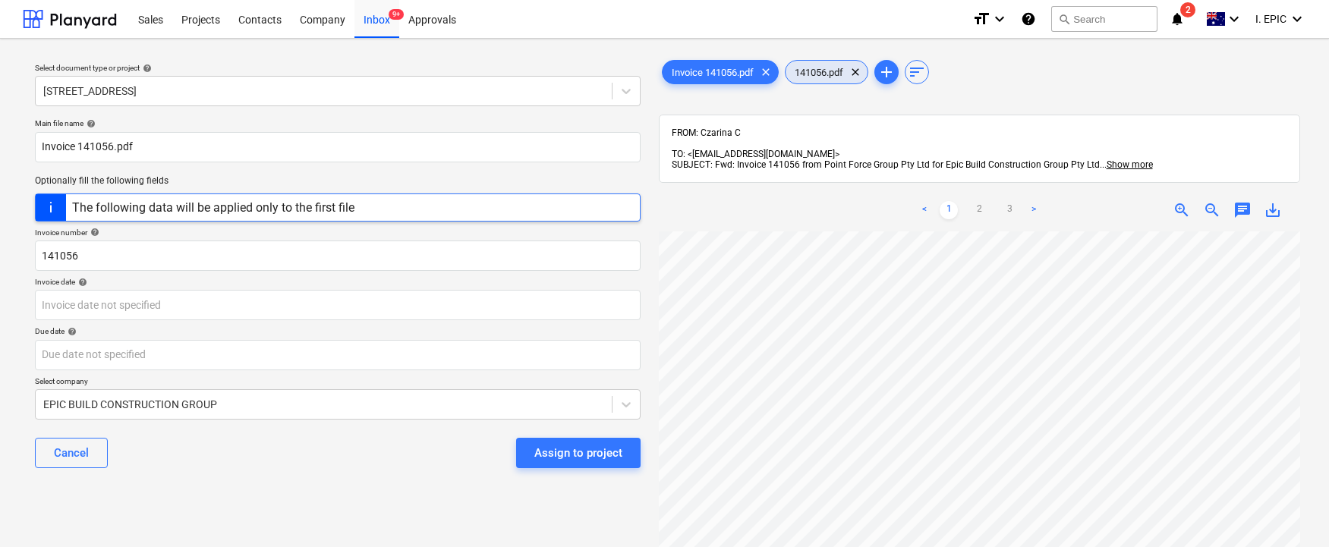
click at [835, 68] on span "141056.pdf" at bounding box center [818, 72] width 67 height 11
click at [1098, 201] on span "save_alt" at bounding box center [1272, 210] width 18 height 18
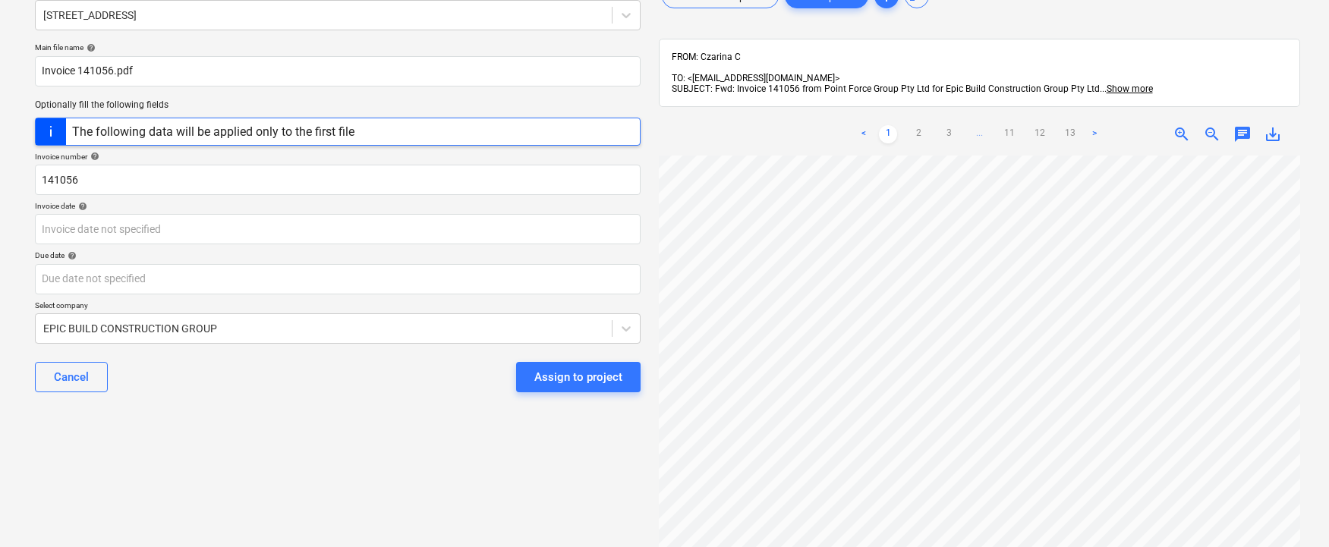
click at [252, 475] on div "Select document type or project help 76 Beach Rd, Sandringham Main file name he…" at bounding box center [338, 315] width 630 height 681
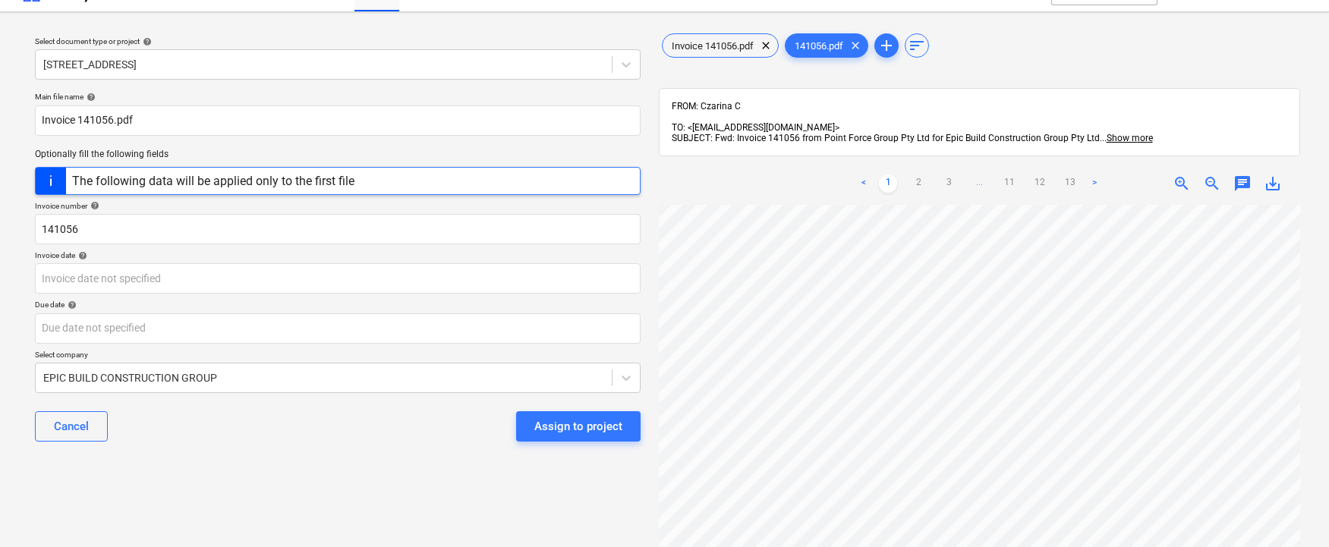
scroll to position [0, 0]
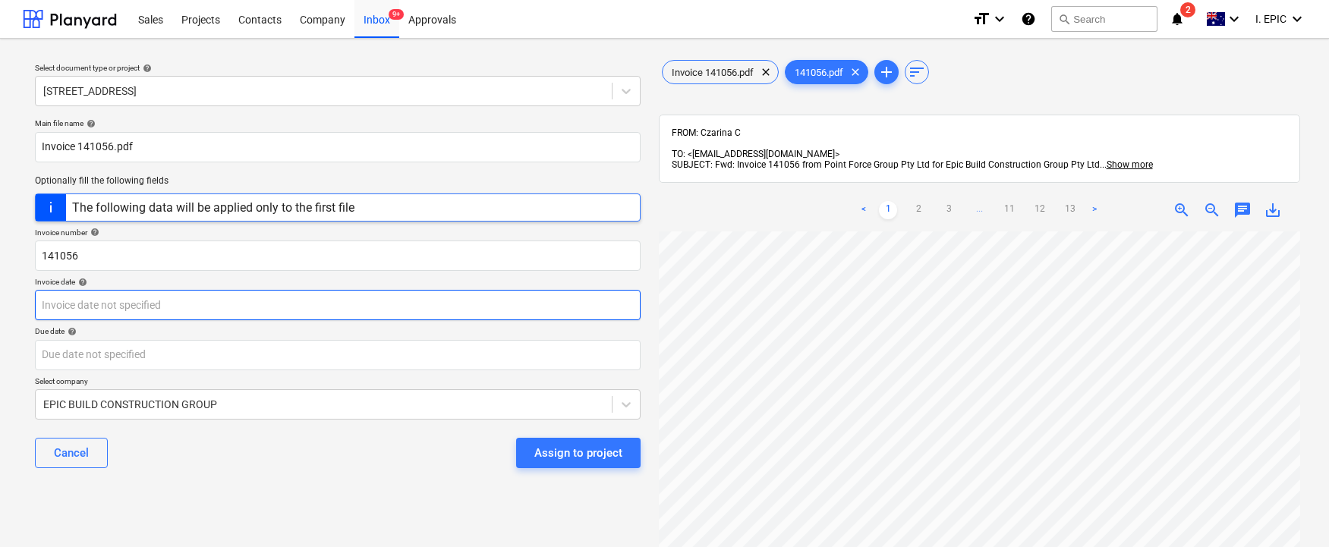
click at [74, 300] on body "Sales Projects Contacts Company Inbox 9+ Approvals format_size keyboard_arrow_d…" at bounding box center [664, 273] width 1329 height 547
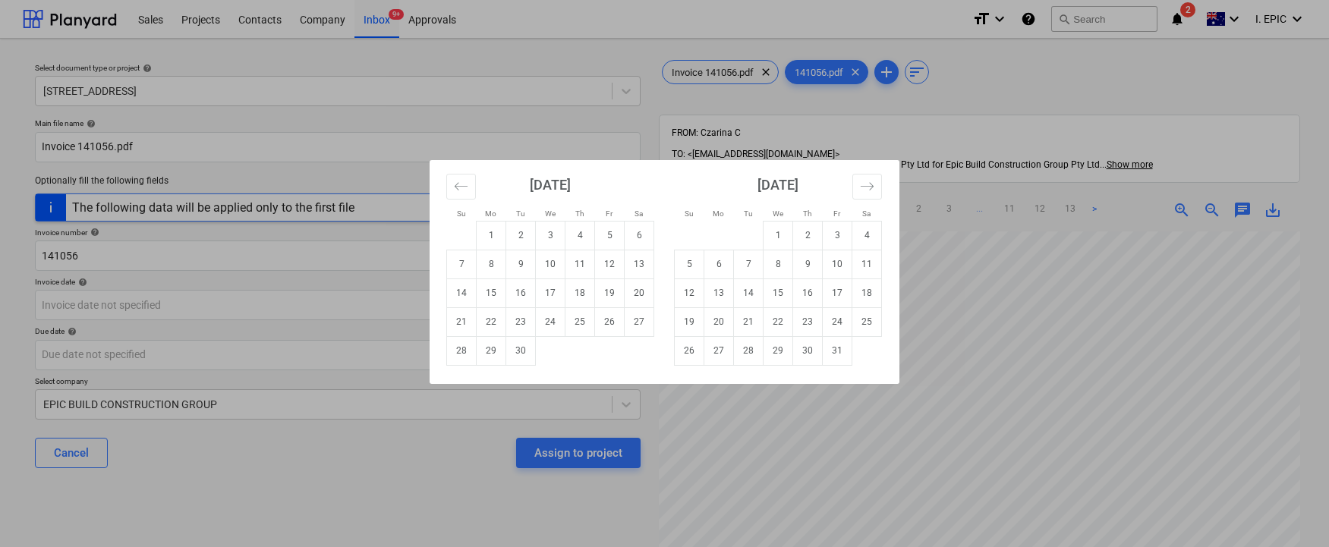
click at [102, 143] on div "Su Mo Tu We Th Fr Sa Su Mo Tu We Th Fr Sa August 2025 1 2 3 4 5 6 7 8 9 10 11 1…" at bounding box center [664, 273] width 1329 height 547
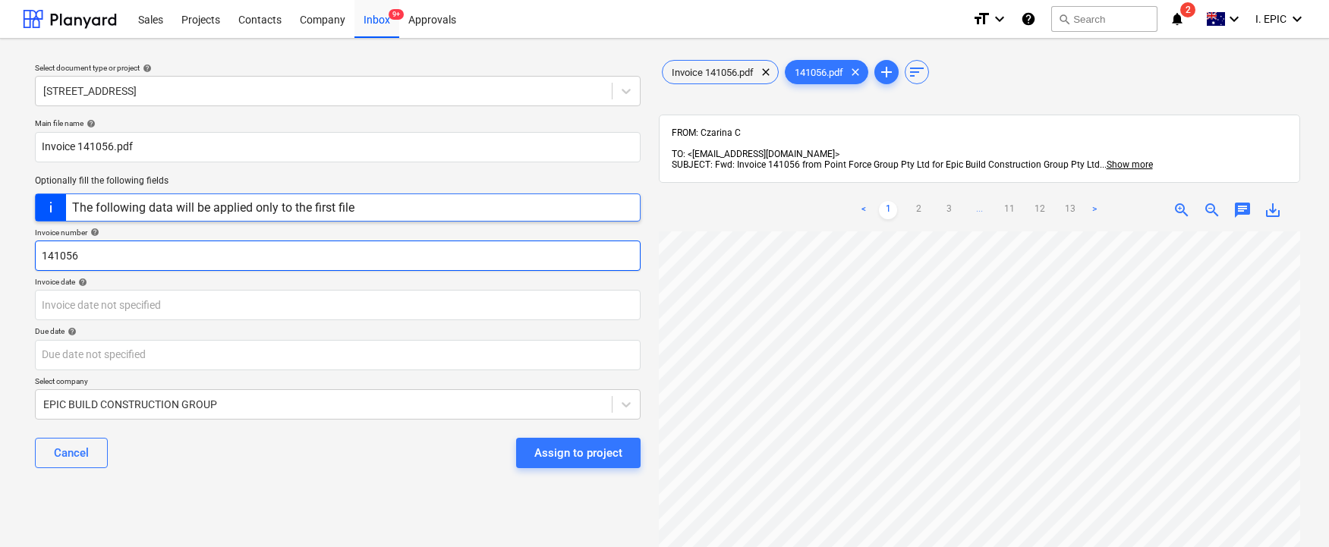
drag, startPoint x: 42, startPoint y: 244, endPoint x: -9, endPoint y: 242, distance: 51.6
click at [0, 242] on html "Sales Projects Contacts Company Inbox 9+ Approvals format_size keyboard_arrow_d…" at bounding box center [664, 273] width 1329 height 547
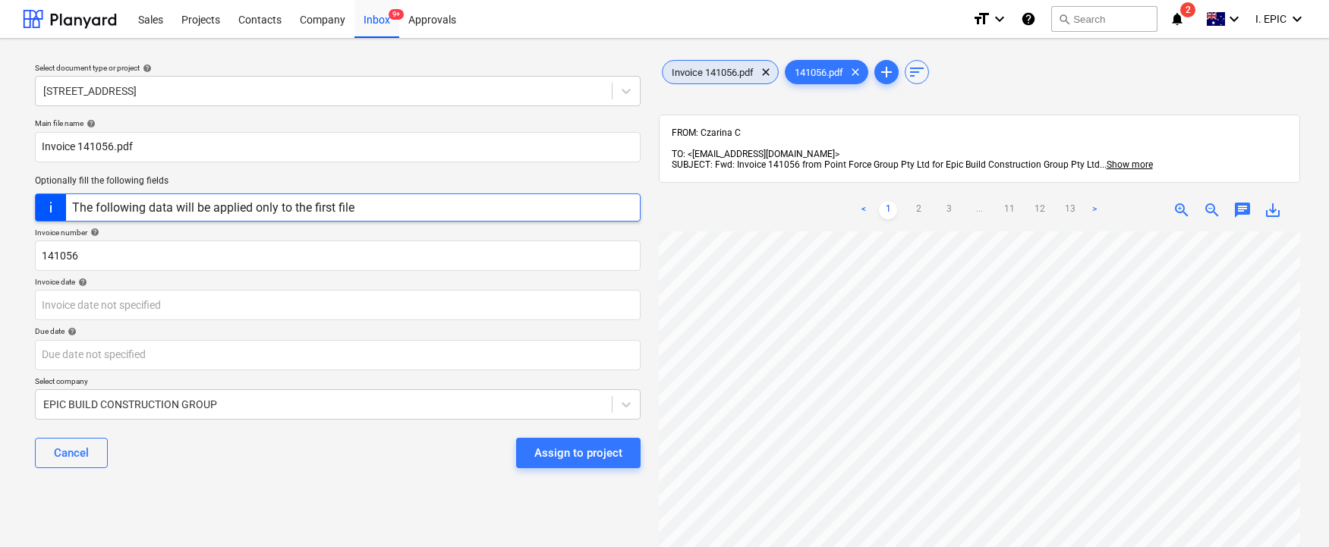
click at [706, 65] on div "Invoice 141056.pdf clear" at bounding box center [720, 72] width 117 height 24
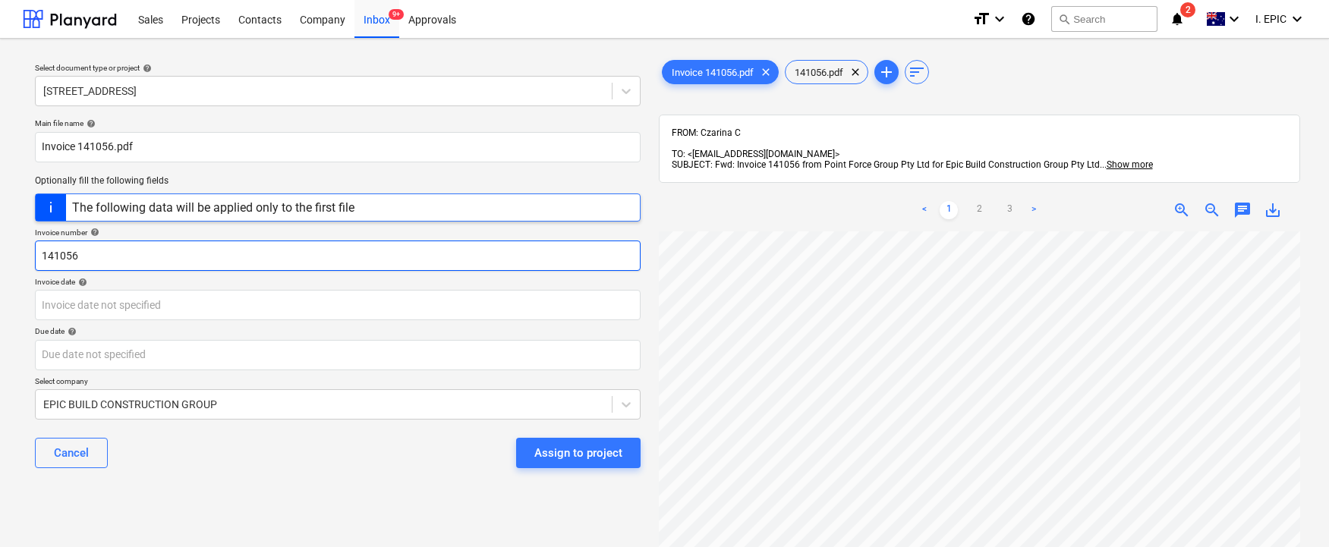
drag, startPoint x: 80, startPoint y: 251, endPoint x: 13, endPoint y: 240, distance: 67.7
click at [13, 240] on div "Select document type or project help 76 Beach Rd, Sandringham Main file name he…" at bounding box center [664, 397] width 1329 height 716
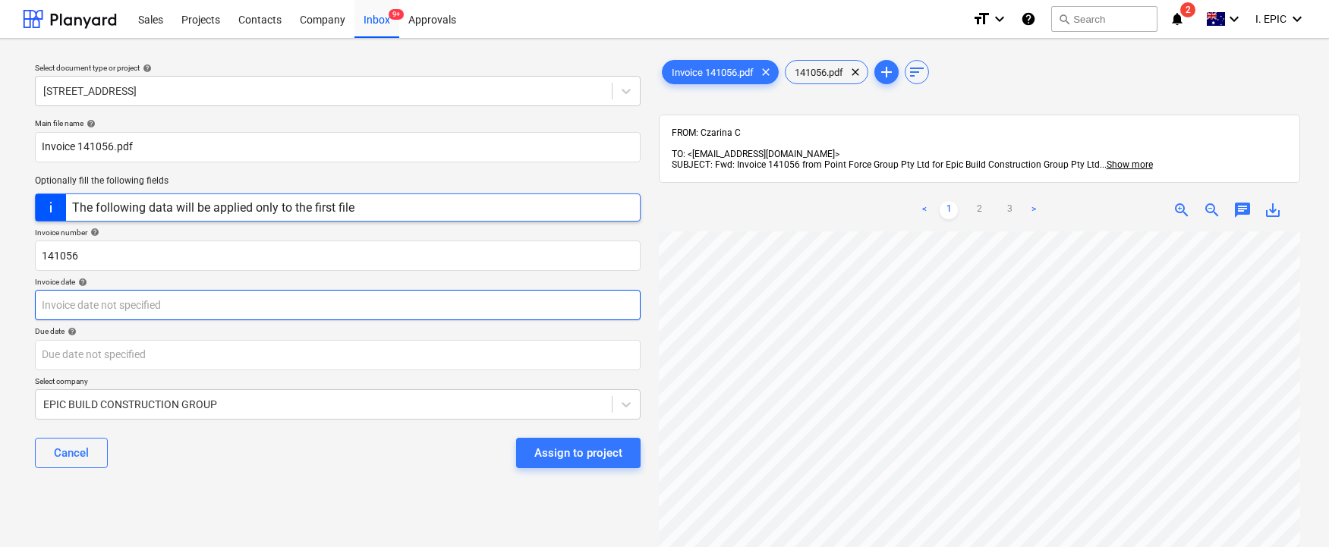
click at [55, 310] on body "Sales Projects Contacts Company Inbox 9+ Approvals format_size keyboard_arrow_d…" at bounding box center [664, 273] width 1329 height 547
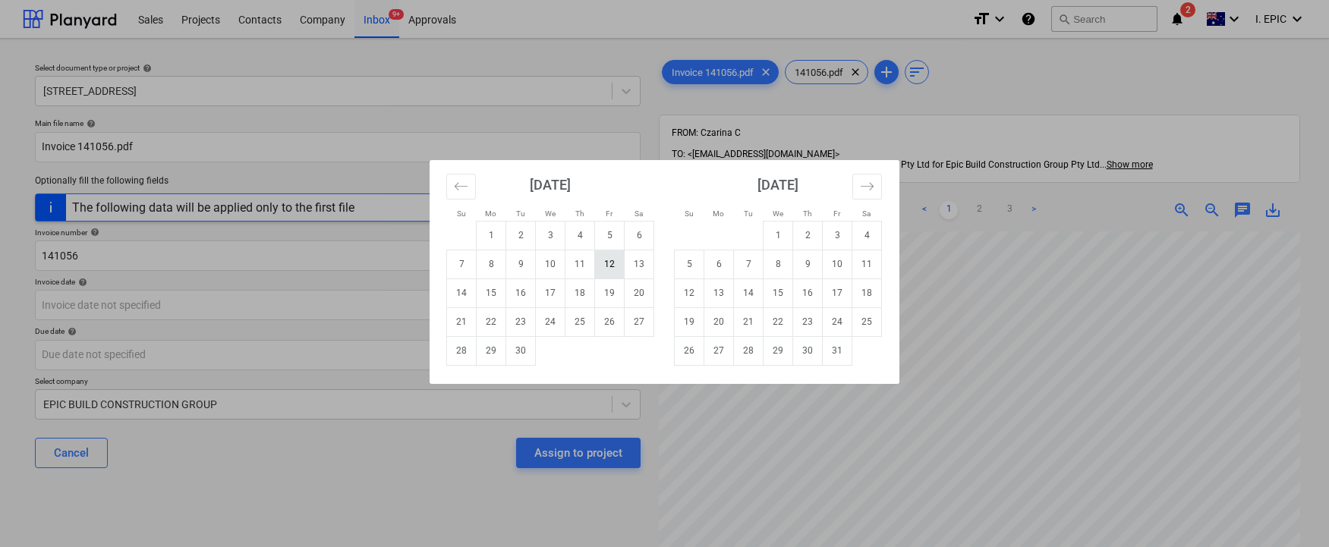
click at [605, 264] on td "12" at bounding box center [610, 264] width 30 height 29
type input "12 Sep 2025"
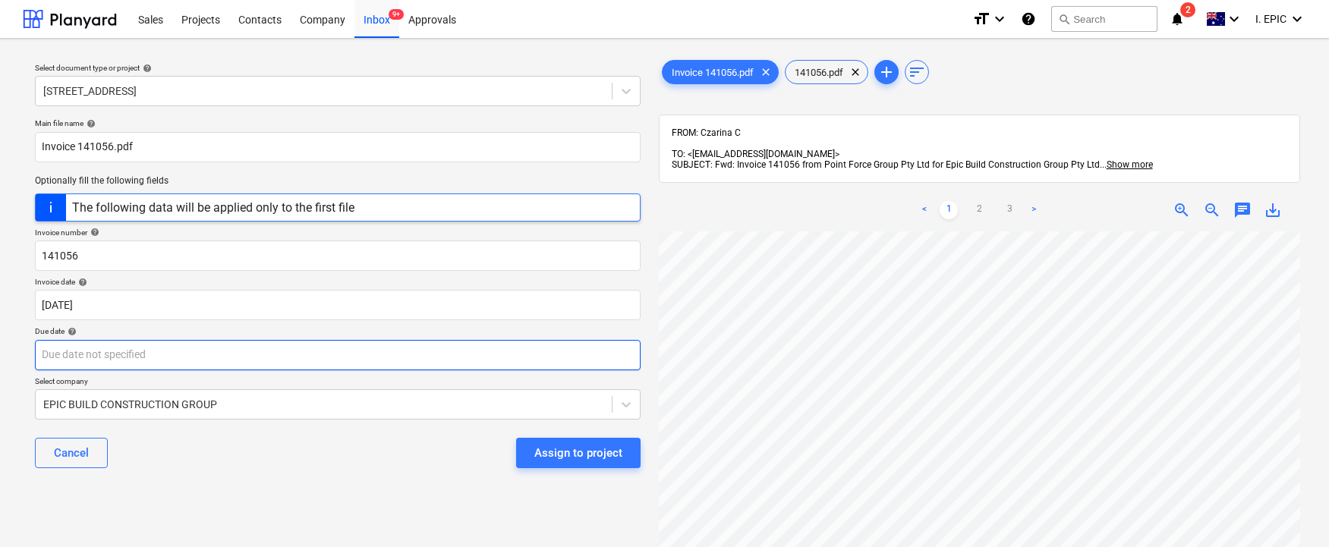
scroll to position [465, 0]
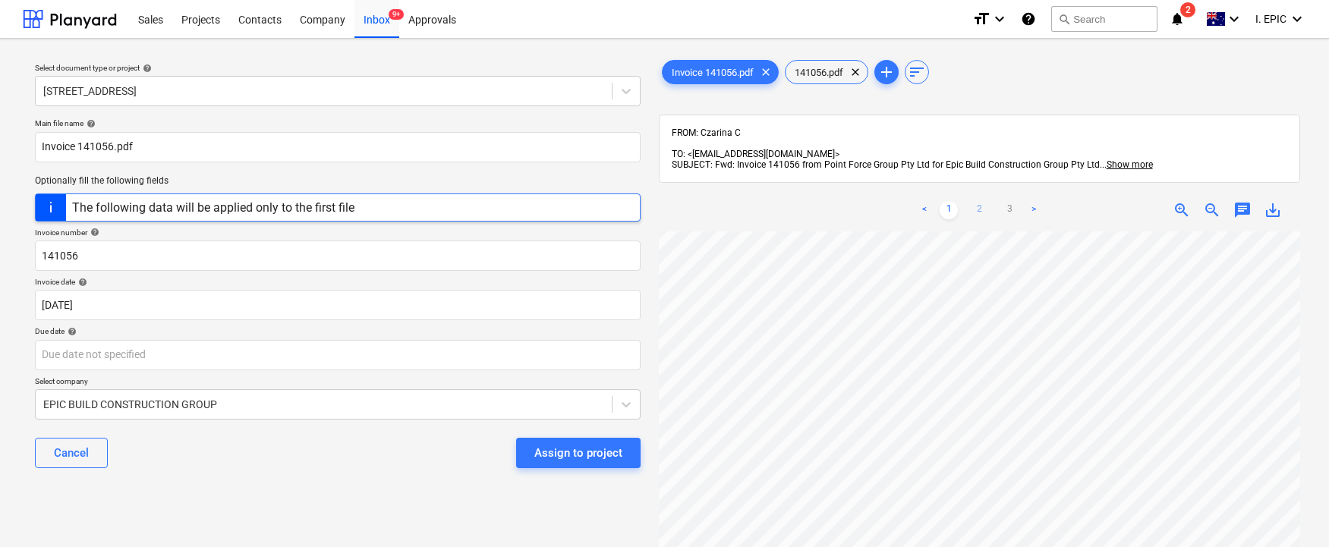
click at [986, 201] on link "2" at bounding box center [979, 210] width 18 height 18
click at [1005, 201] on link "3" at bounding box center [1009, 210] width 18 height 18
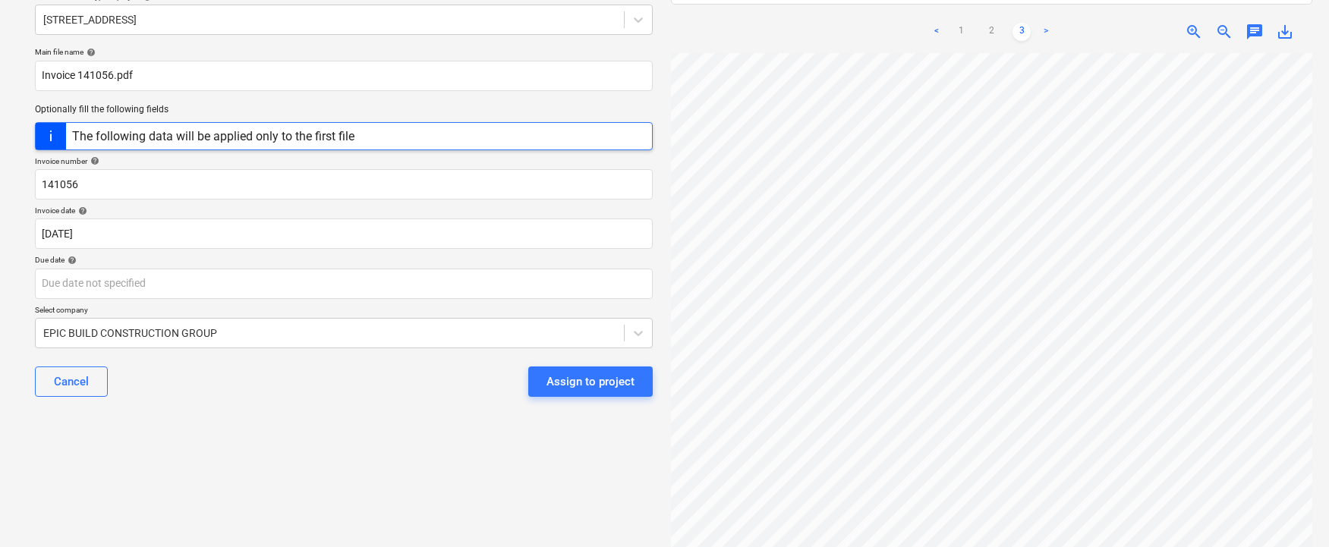
scroll to position [197, 0]
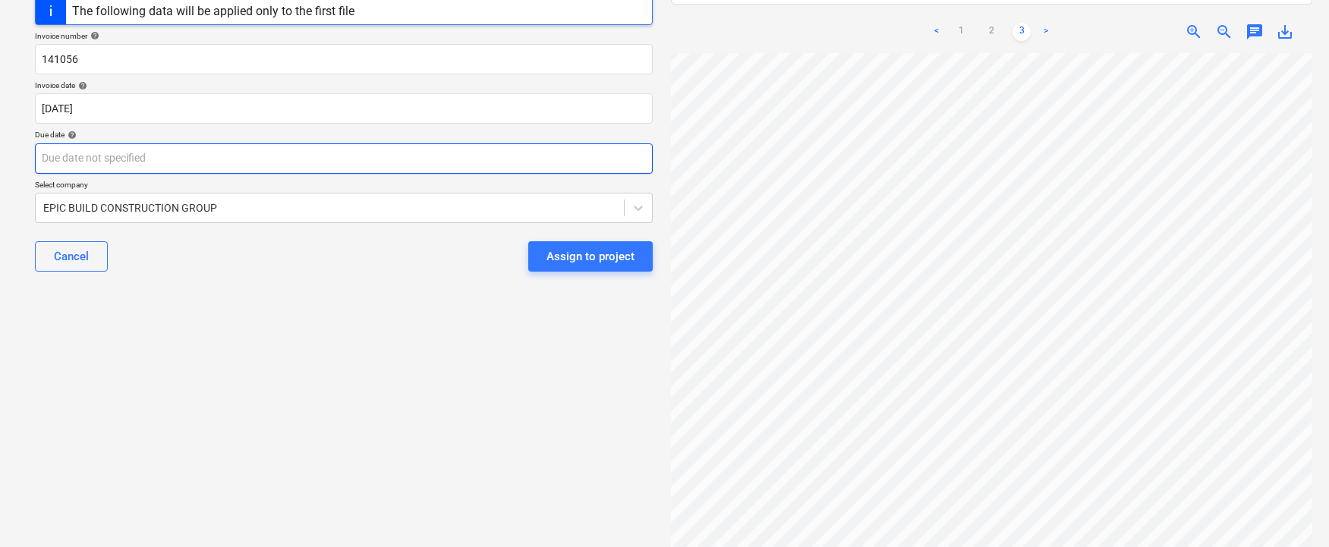
click at [75, 160] on body "Sales Projects Contacts Company Inbox 9+ Approvals format_size keyboard_arrow_d…" at bounding box center [664, 76] width 1329 height 547
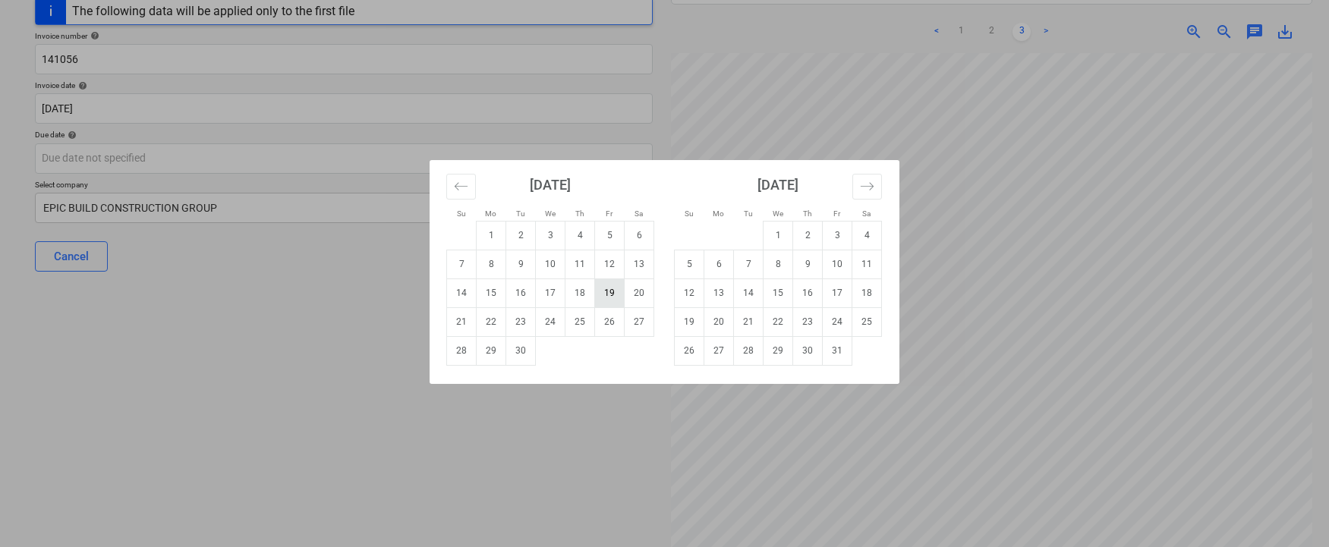
click at [607, 293] on td "19" at bounding box center [610, 292] width 30 height 29
type input "19 Sep 2025"
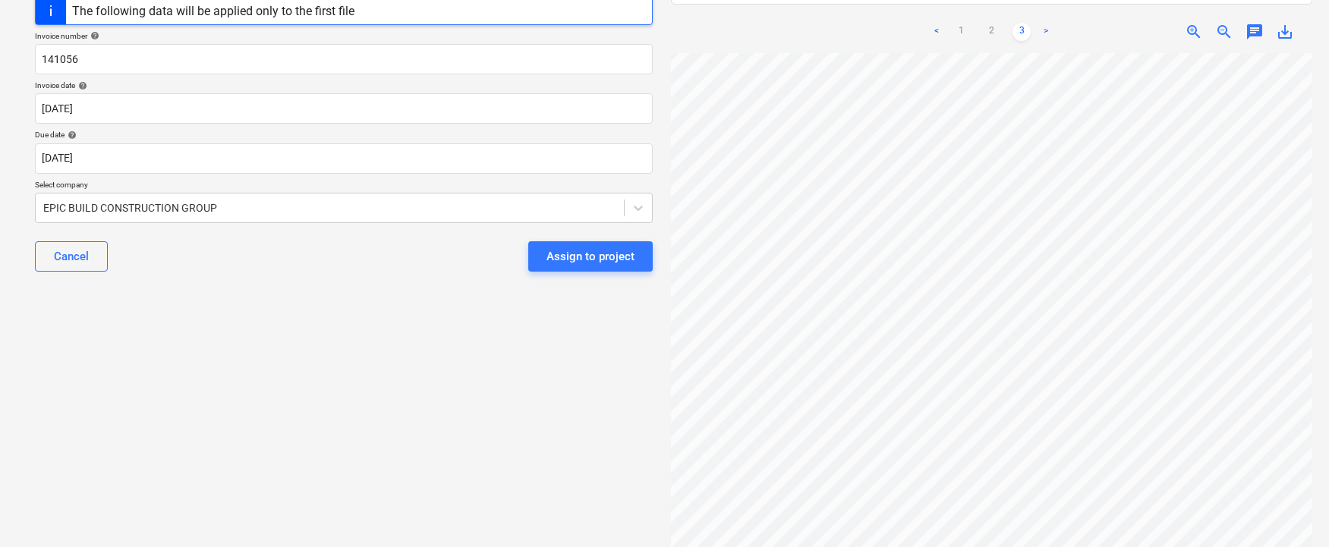
click at [275, 366] on div "Select document type or project help 76 Beach Rd, Sandringham Main file name he…" at bounding box center [344, 194] width 642 height 681
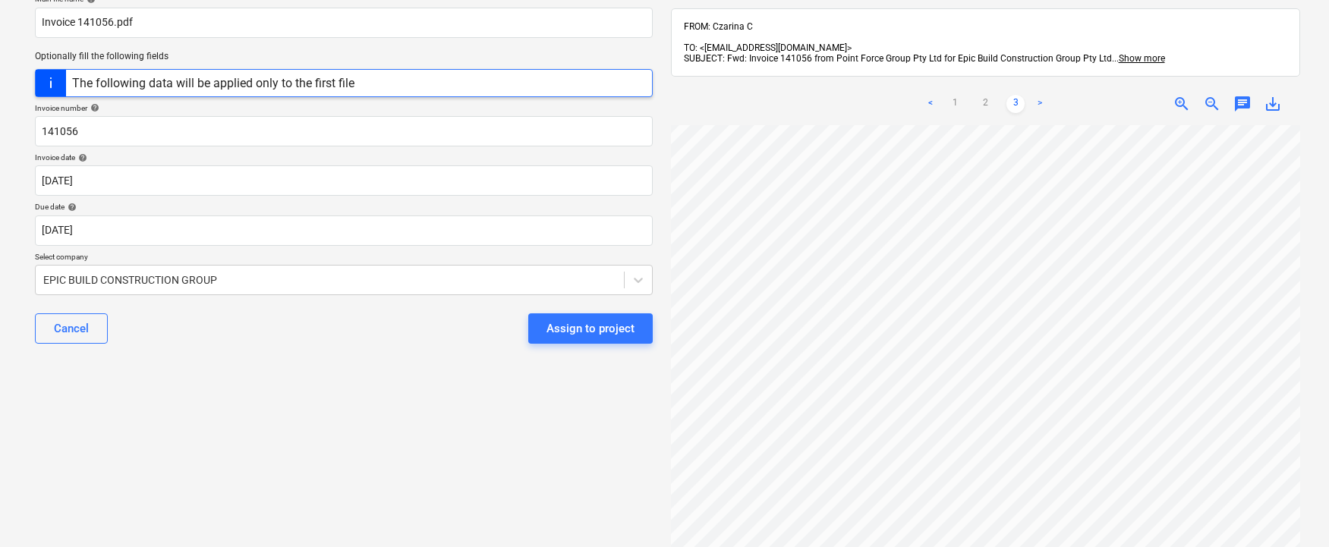
scroll to position [45, 0]
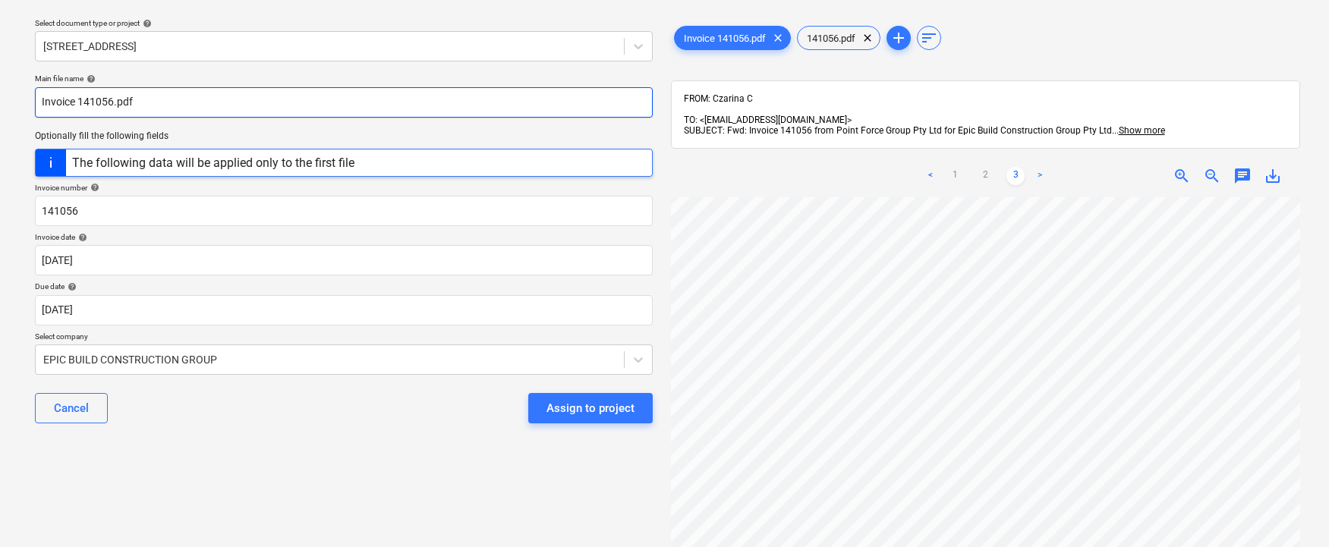
click at [156, 94] on input "Invoice 141056.pdf" at bounding box center [344, 102] width 618 height 30
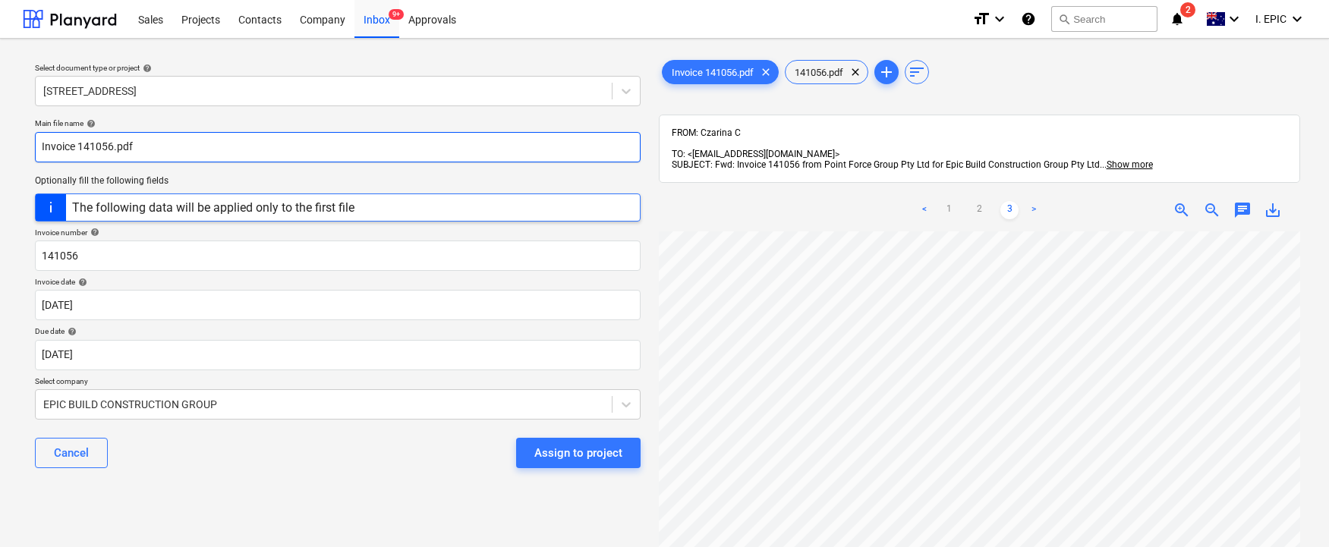
click at [190, 146] on input "Invoice 141056.pdf" at bounding box center [338, 147] width 606 height 30
type input "Invoice 141056.pdf PointForce"
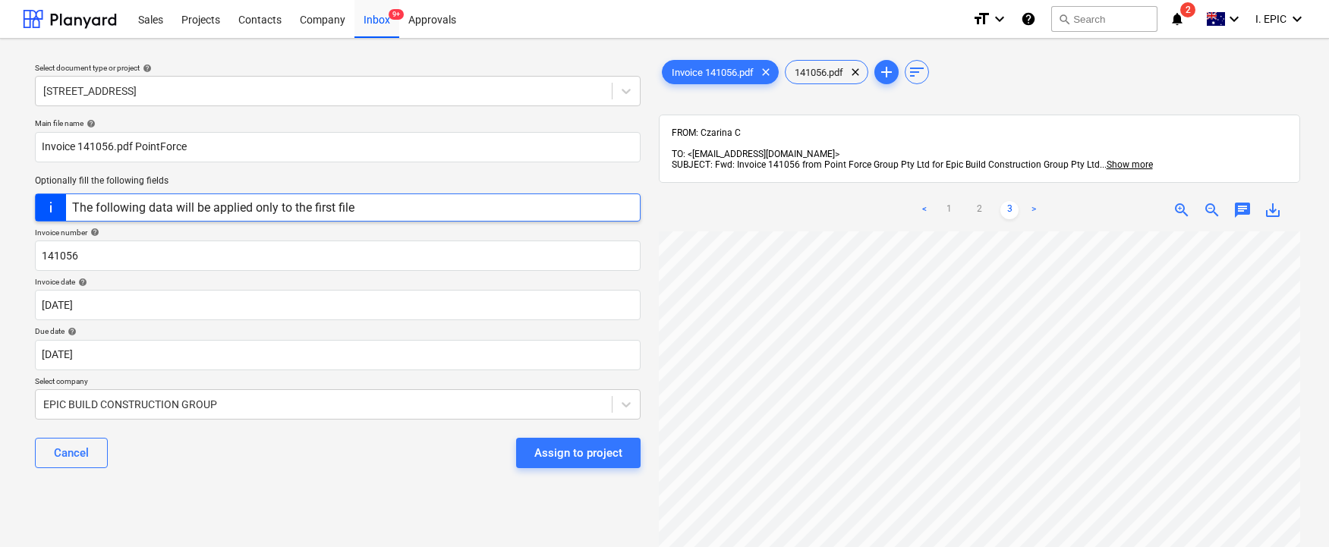
click at [291, 512] on div "Select document type or project help 76 Beach Rd, Sandringham Main file name he…" at bounding box center [338, 396] width 630 height 691
click at [951, 201] on link "1" at bounding box center [948, 210] width 18 height 18
click at [149, 398] on body "Sales Projects Contacts Company Inbox 9+ Approvals format_size keyboard_arrow_d…" at bounding box center [664, 273] width 1329 height 547
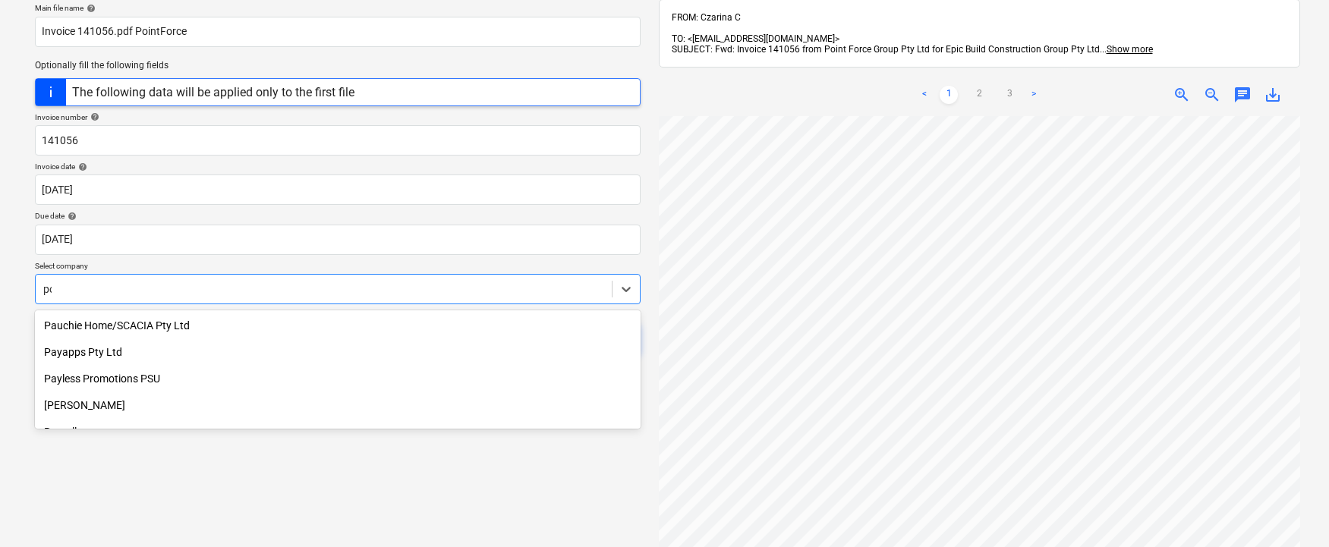
scroll to position [708, 0]
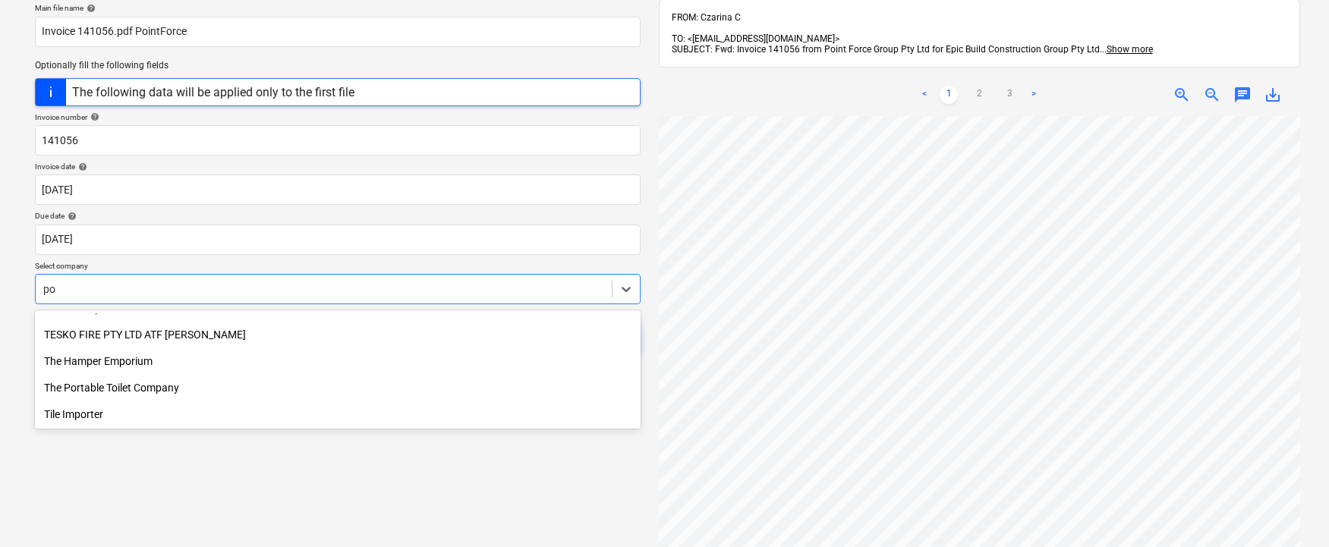
type input "poi"
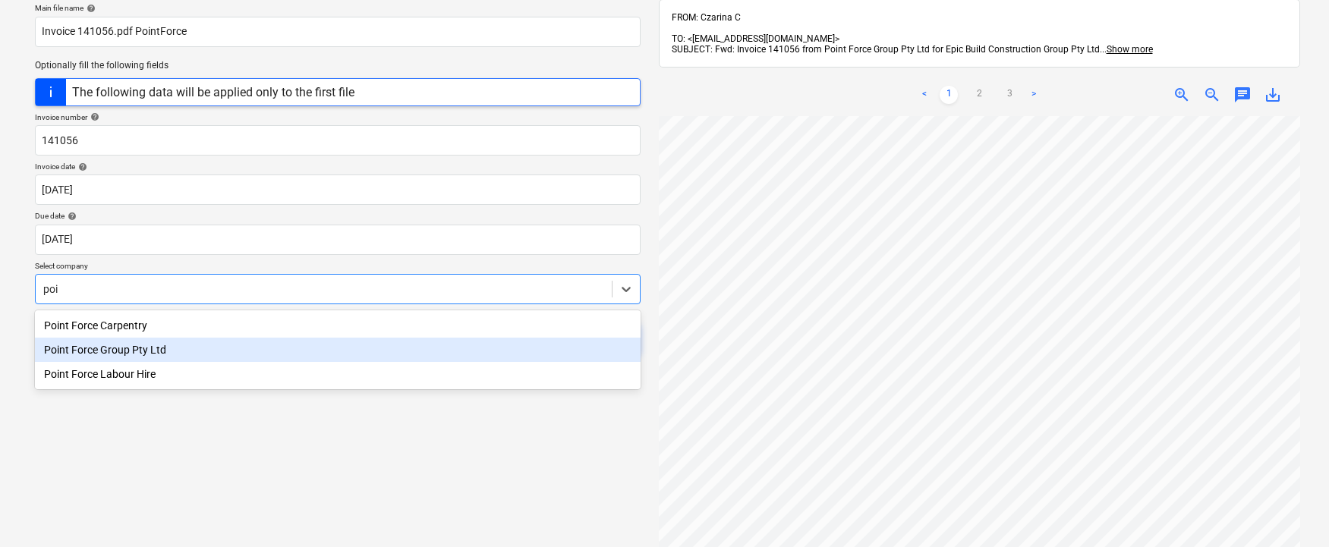
click at [118, 352] on div "Point Force Group Pty Ltd" at bounding box center [338, 350] width 606 height 24
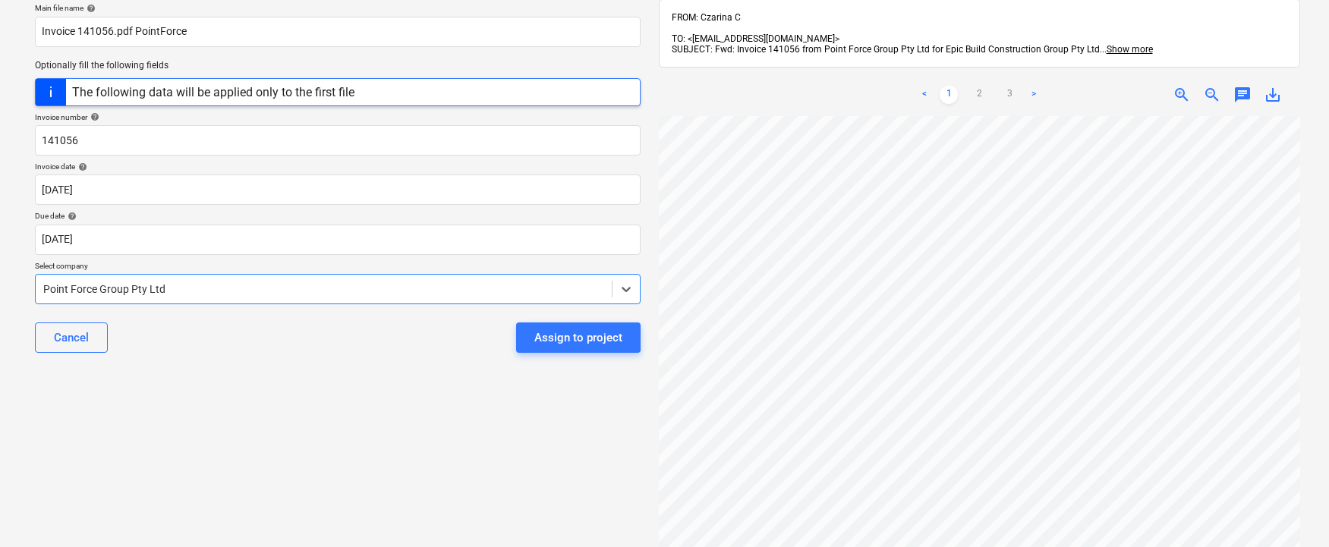
click at [341, 466] on div "Select document type or project help 76 Beach Rd, Sandringham Main file name he…" at bounding box center [338, 276] width 630 height 681
click at [560, 334] on div "Assign to project" at bounding box center [578, 338] width 88 height 20
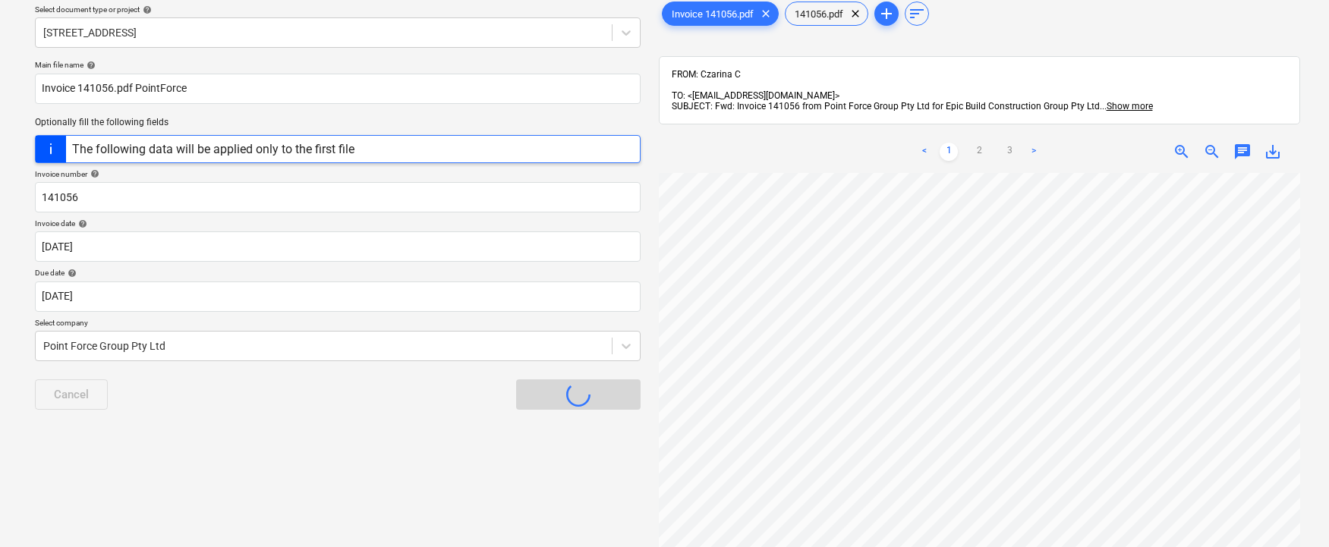
scroll to position [0, 0]
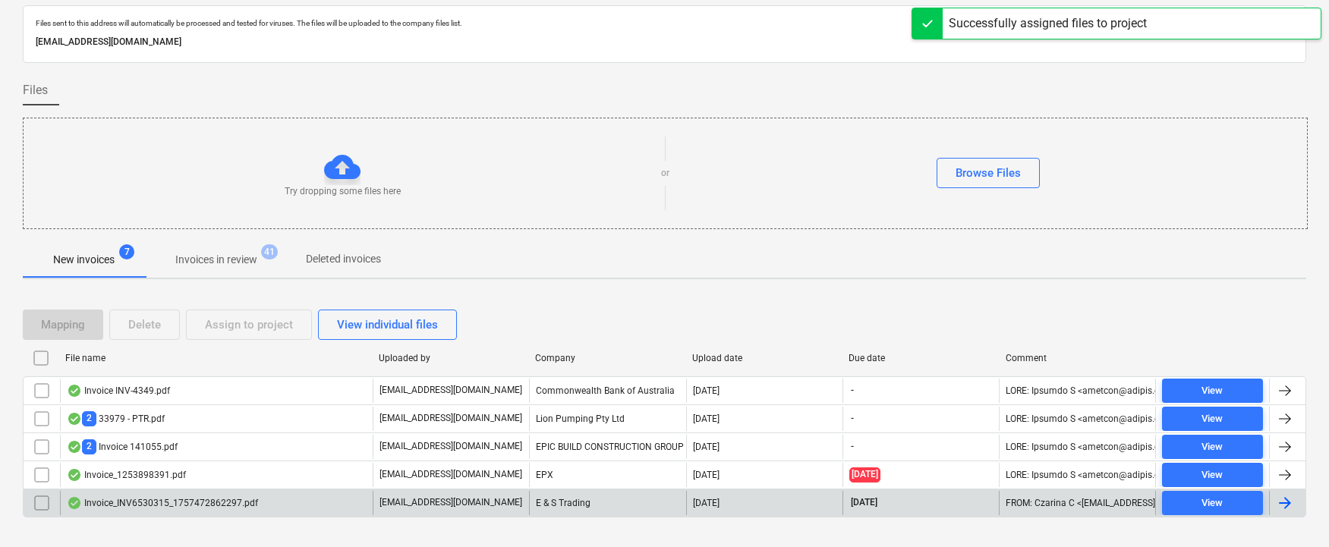
scroll to position [71, 0]
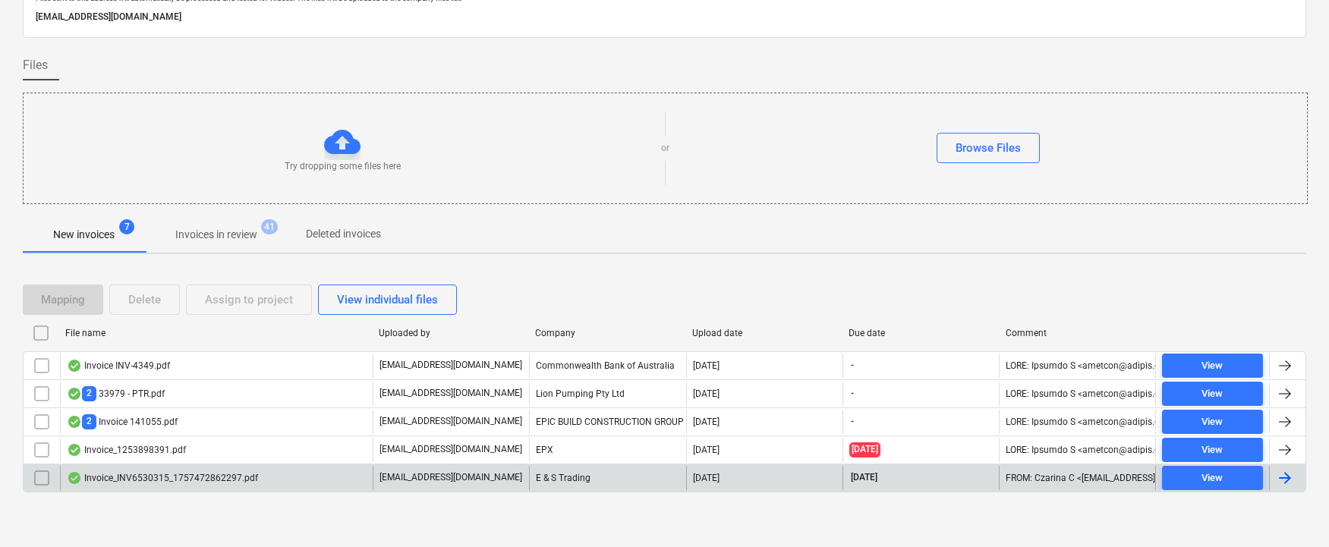
click at [146, 482] on div "Invoice_INV6530315_1757472862297.pdf" at bounding box center [162, 478] width 191 height 12
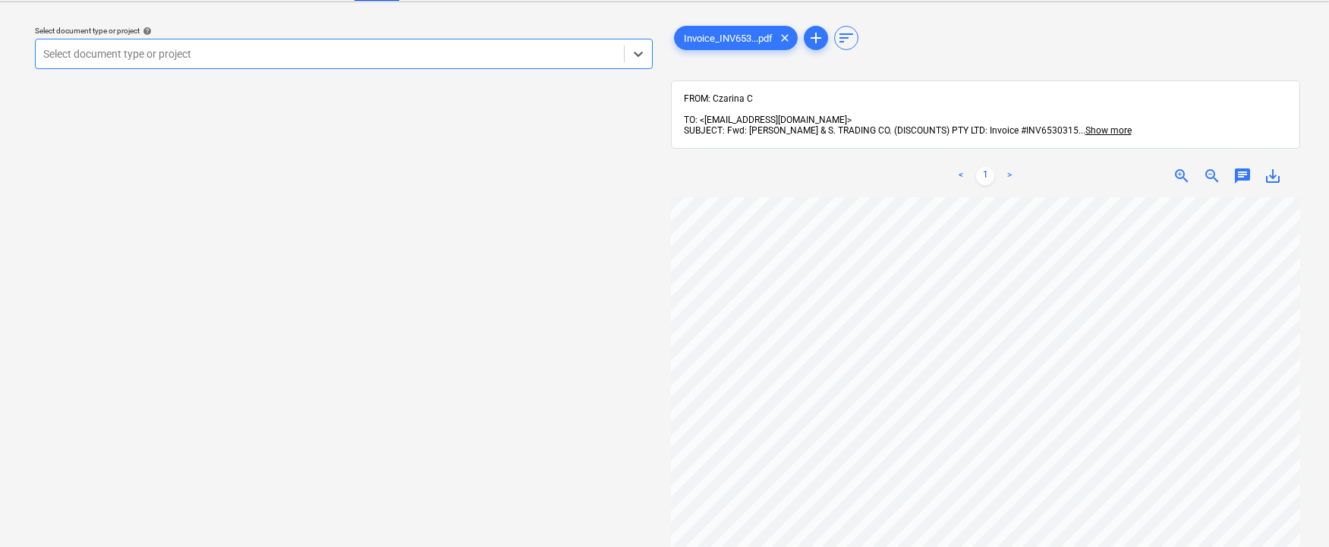
scroll to position [228, 0]
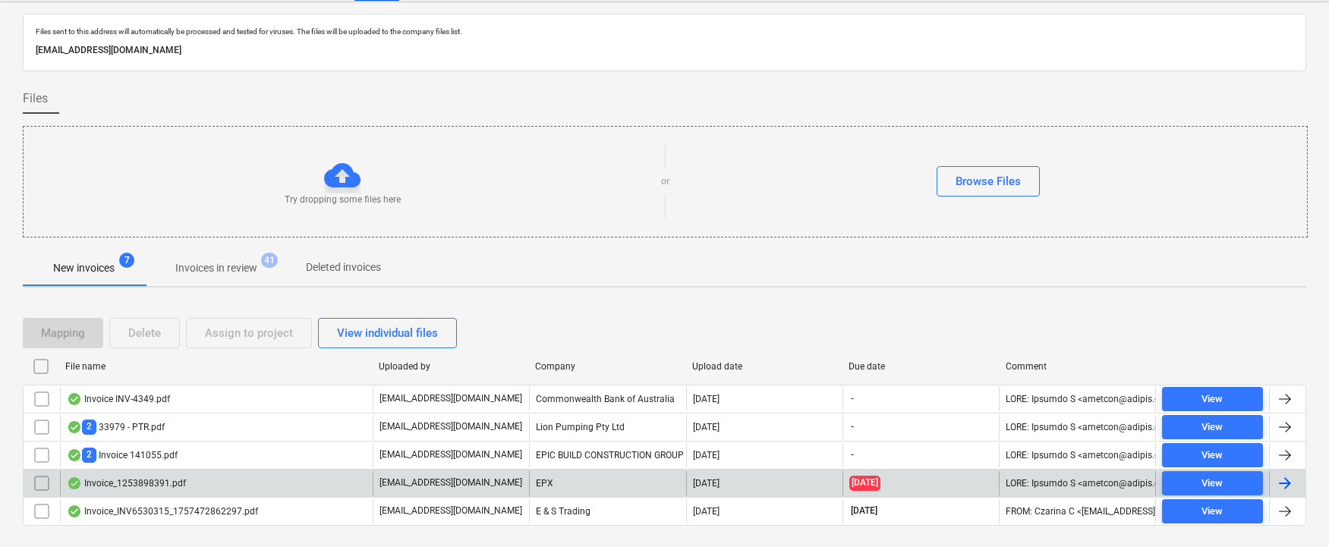
click at [162, 480] on div "Invoice_1253898391.pdf" at bounding box center [126, 483] width 119 height 12
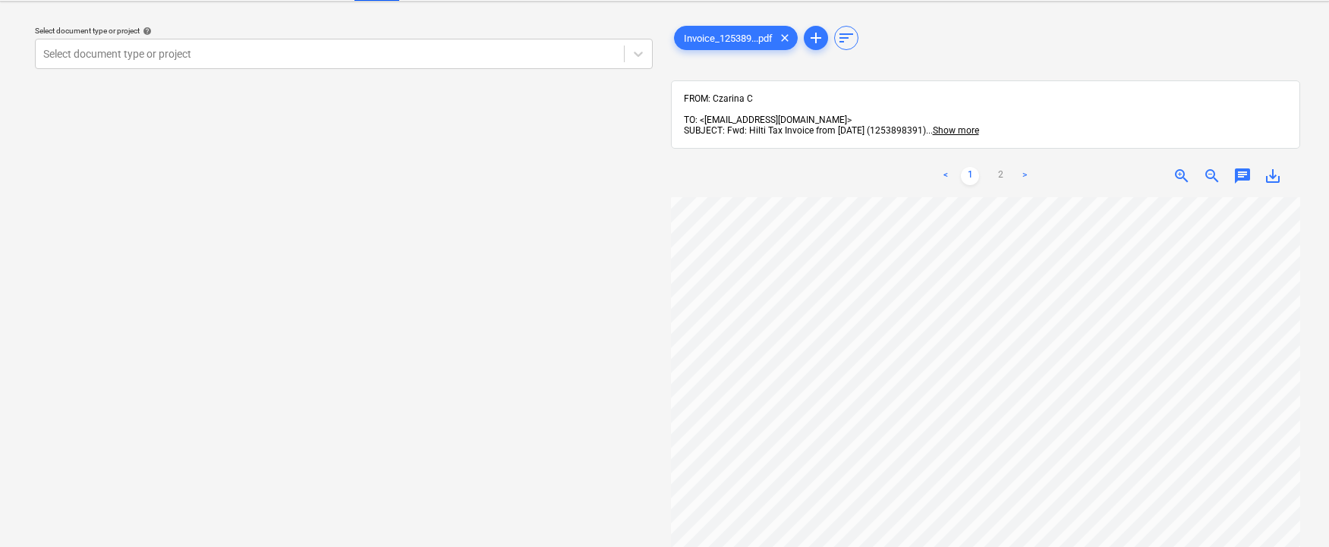
scroll to position [83, 37]
click at [357, 121] on div "Select document type or project help Select document type or project" at bounding box center [344, 274] width 642 height 521
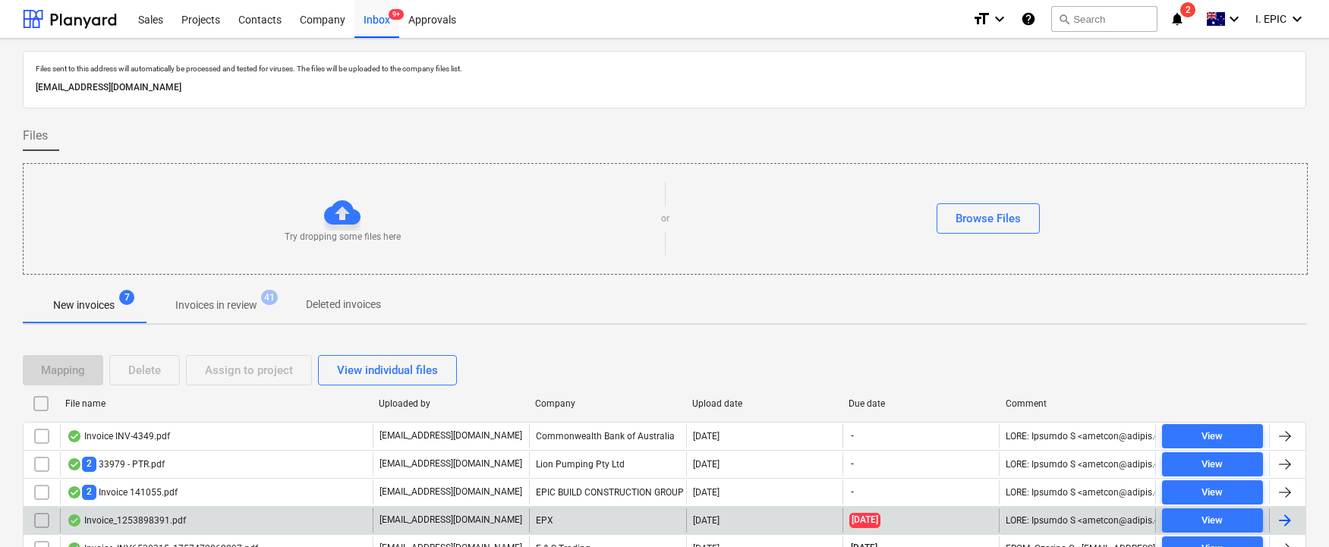
scroll to position [71, 0]
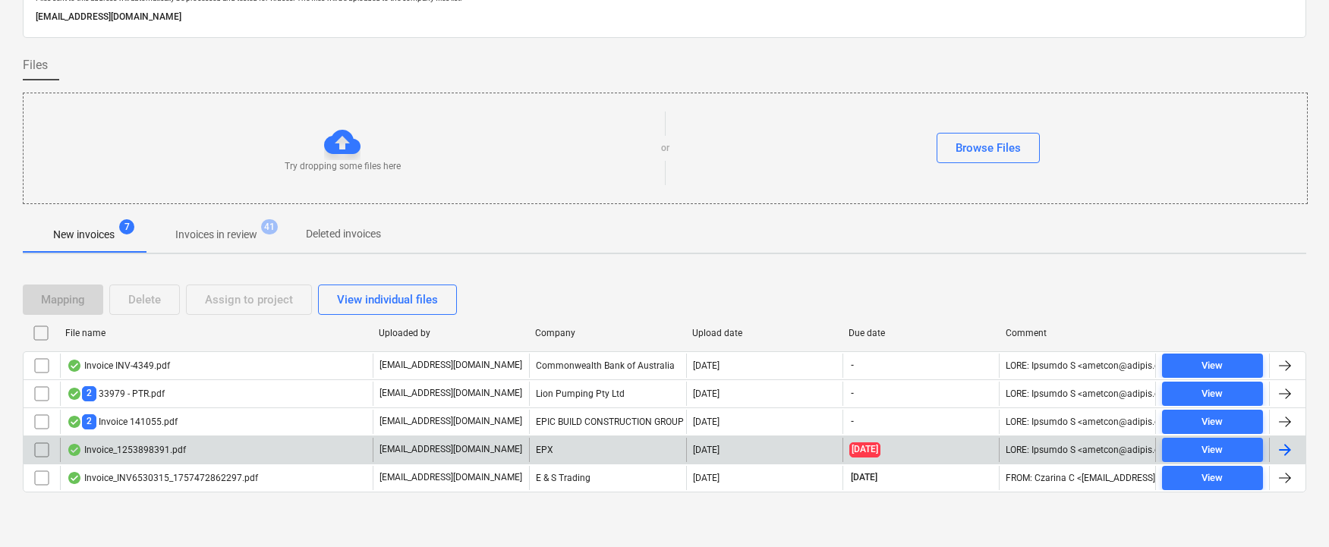
click at [148, 473] on div "Invoice_INV6530315_1757472862297.pdf" at bounding box center [162, 478] width 191 height 12
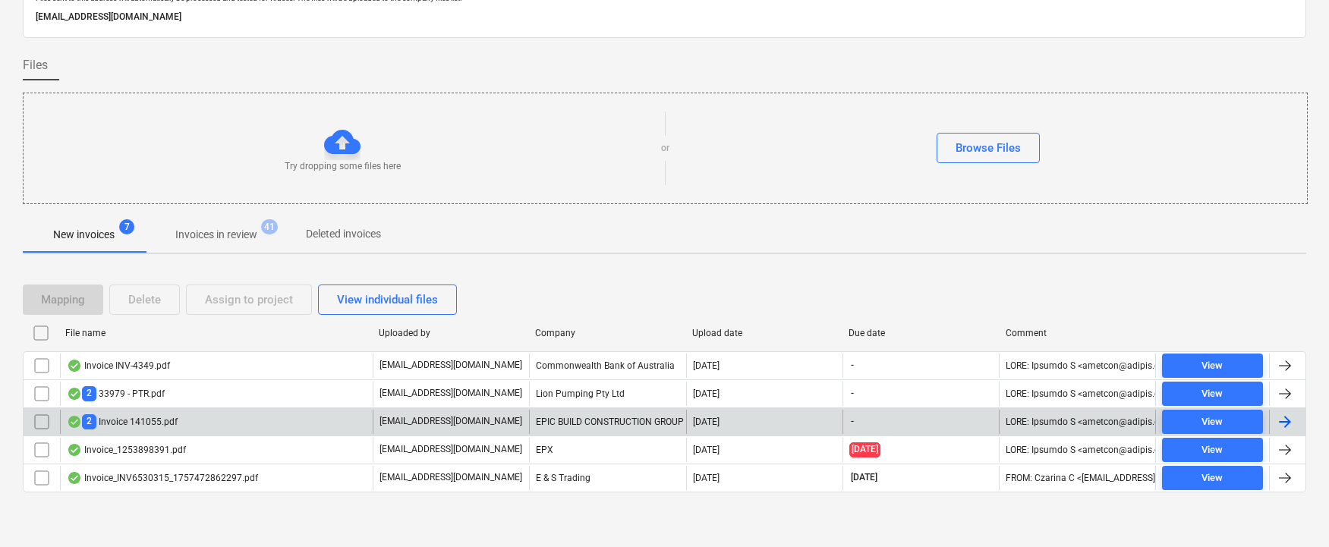
click at [220, 421] on div "2 Invoice 141055.pdf" at bounding box center [216, 422] width 313 height 24
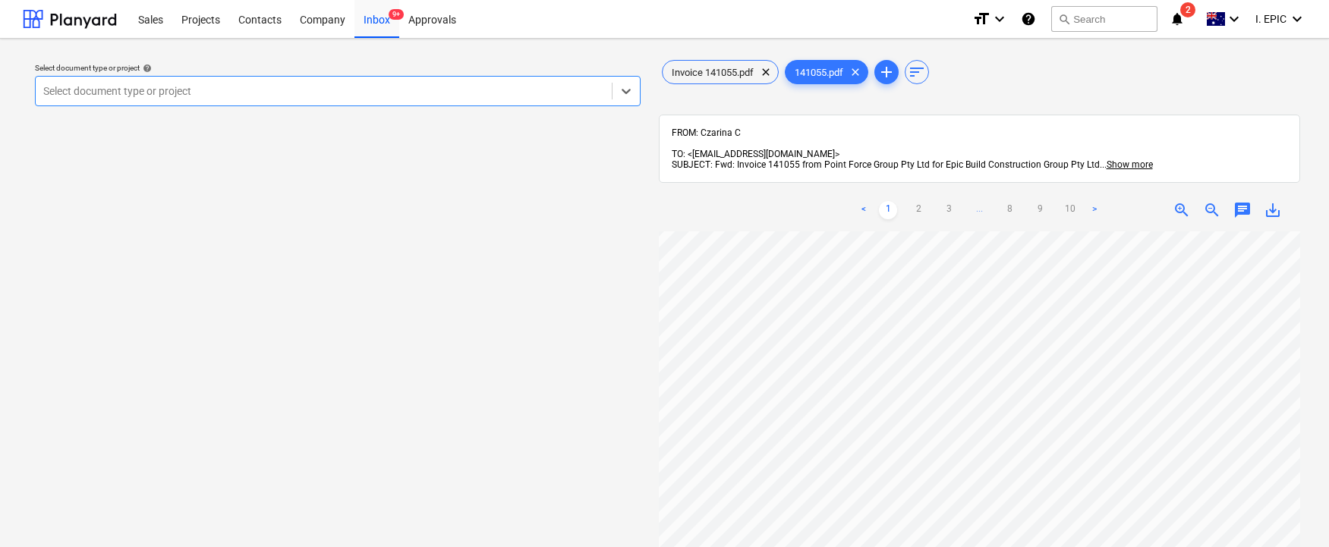
scroll to position [76, 0]
click at [721, 67] on span "Invoice 141055.pdf" at bounding box center [712, 72] width 100 height 11
click at [1014, 201] on link "3" at bounding box center [1009, 210] width 18 height 18
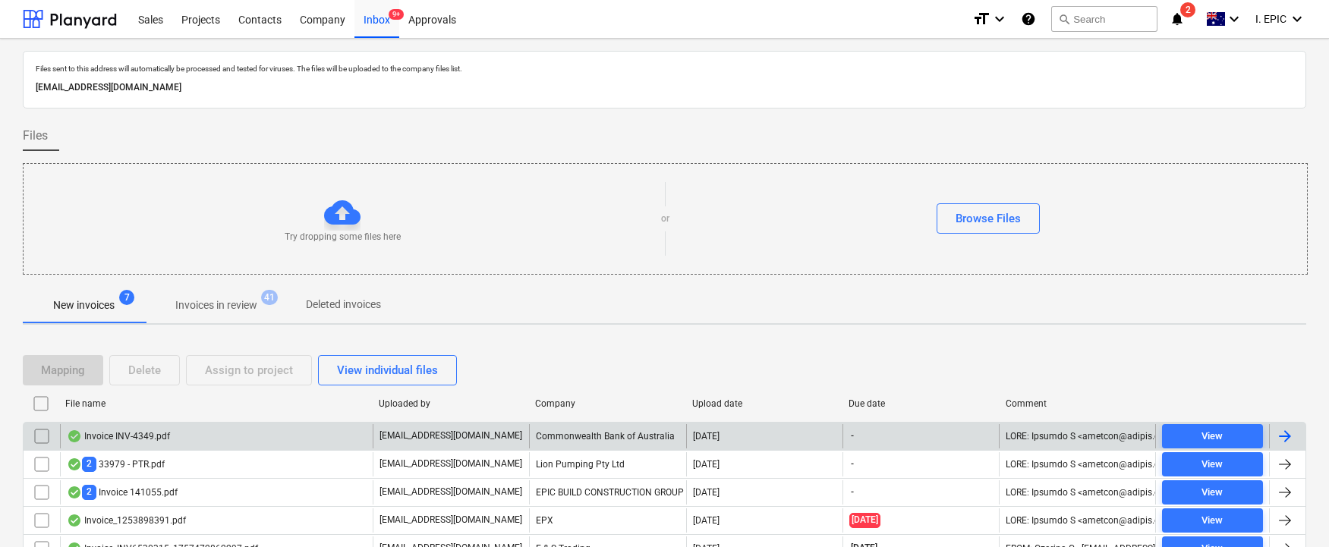
click at [117, 432] on div "Invoice INV-4349.pdf" at bounding box center [118, 436] width 103 height 12
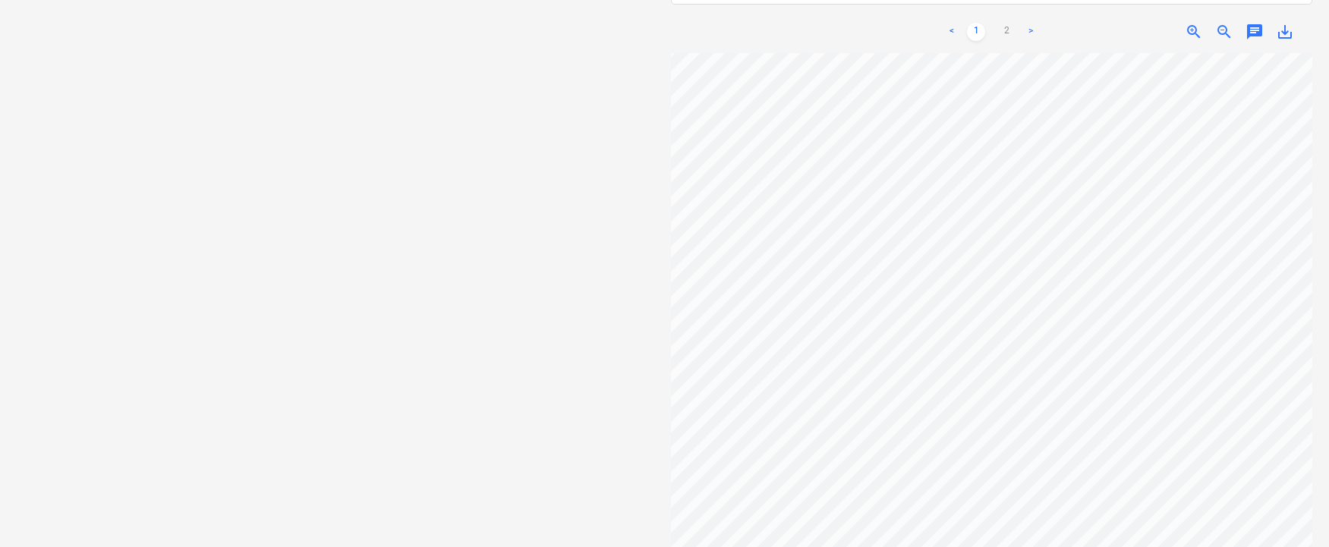
scroll to position [152, 20]
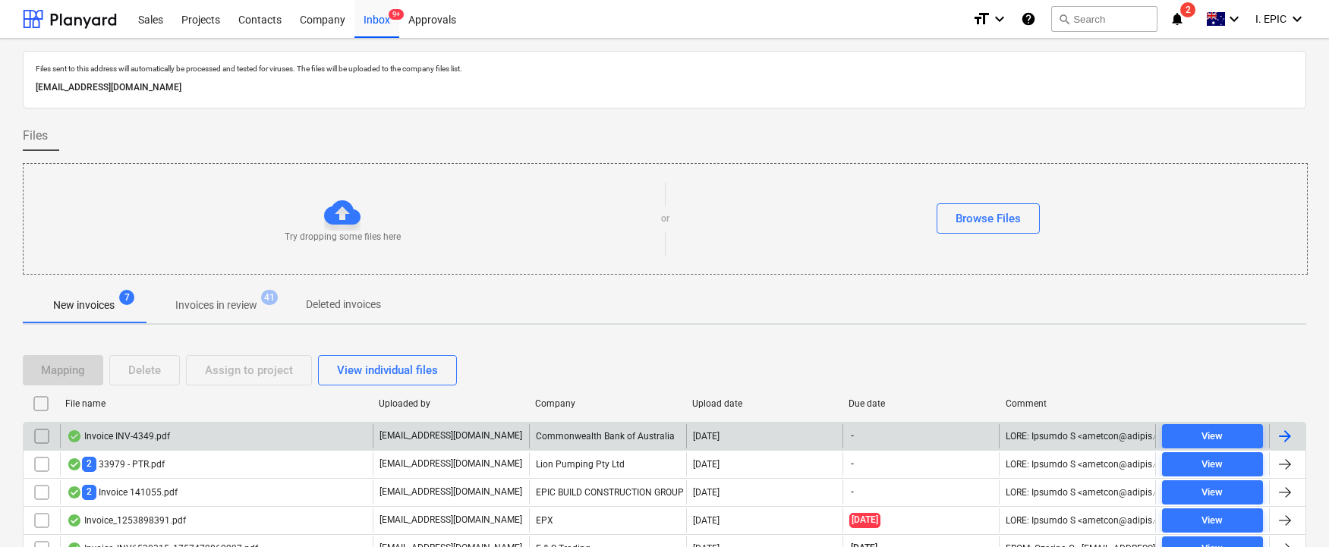
click at [118, 436] on div "Invoice INV-4349.pdf" at bounding box center [118, 436] width 103 height 12
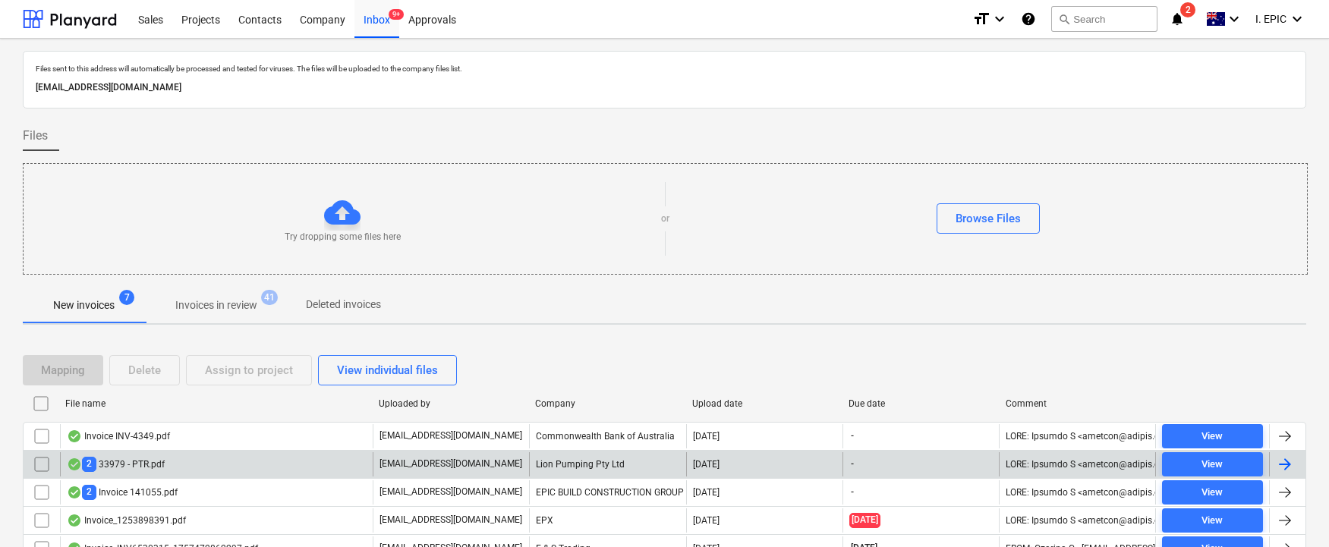
click at [160, 455] on div "2 33979 - PTR.pdf" at bounding box center [216, 464] width 313 height 24
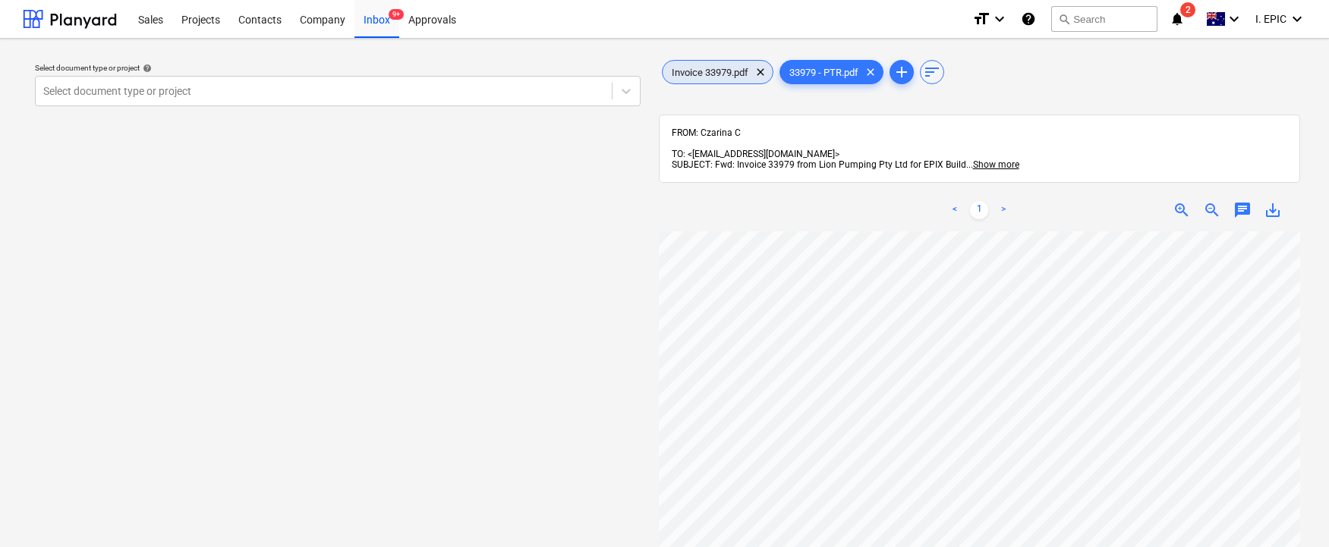
click at [681, 68] on span "Invoice 33979.pdf" at bounding box center [709, 72] width 95 height 11
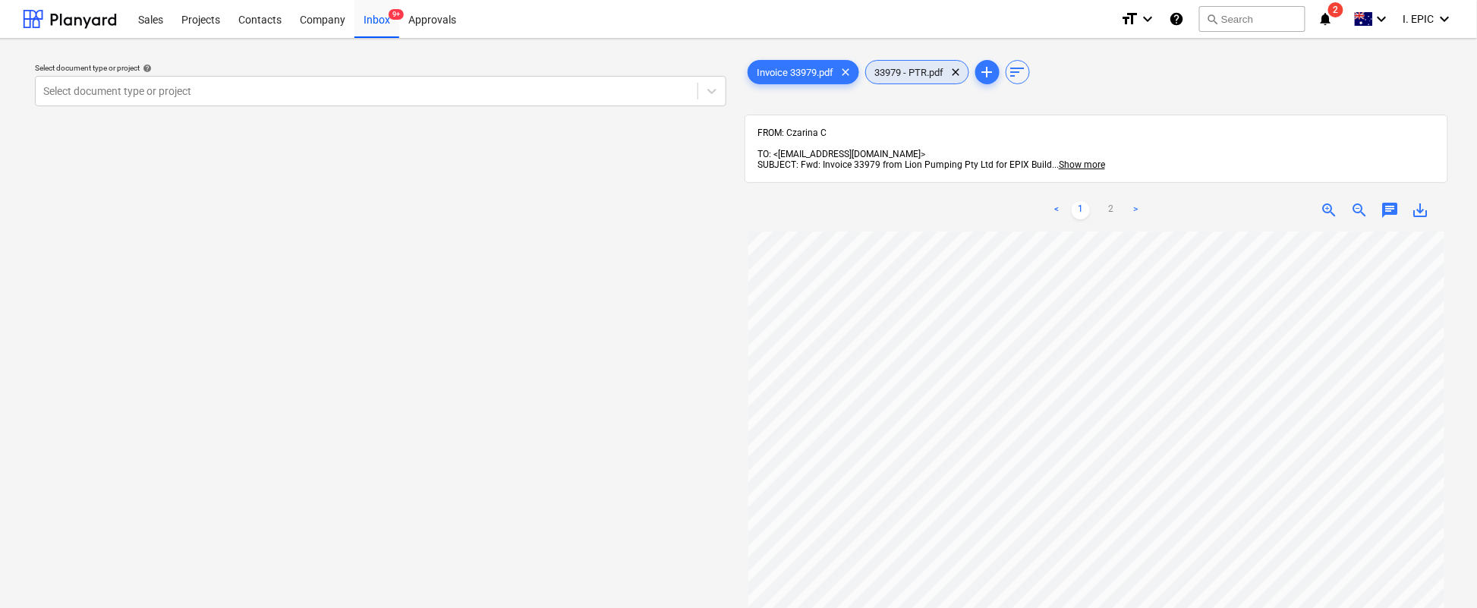
click at [922, 73] on span "33979 - PTR.pdf" at bounding box center [909, 72] width 87 height 11
click at [791, 61] on div "Invoice 33979.pdf clear" at bounding box center [803, 72] width 112 height 24
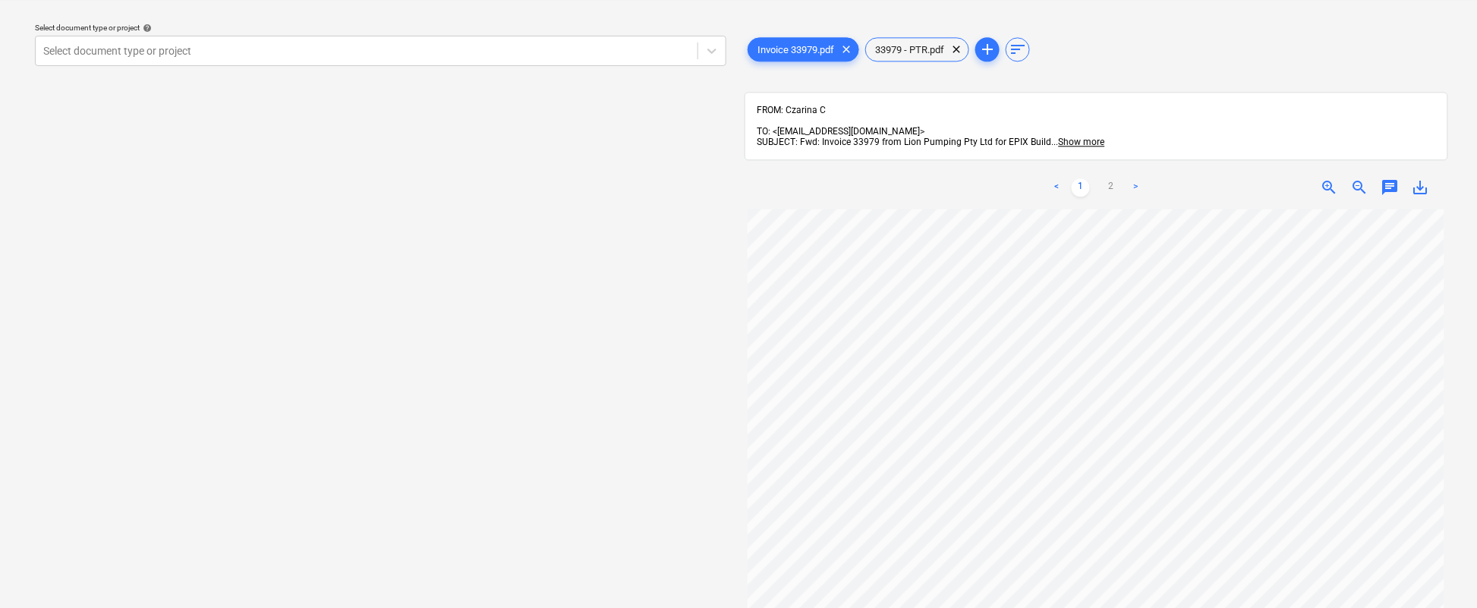
scroll to position [28, 0]
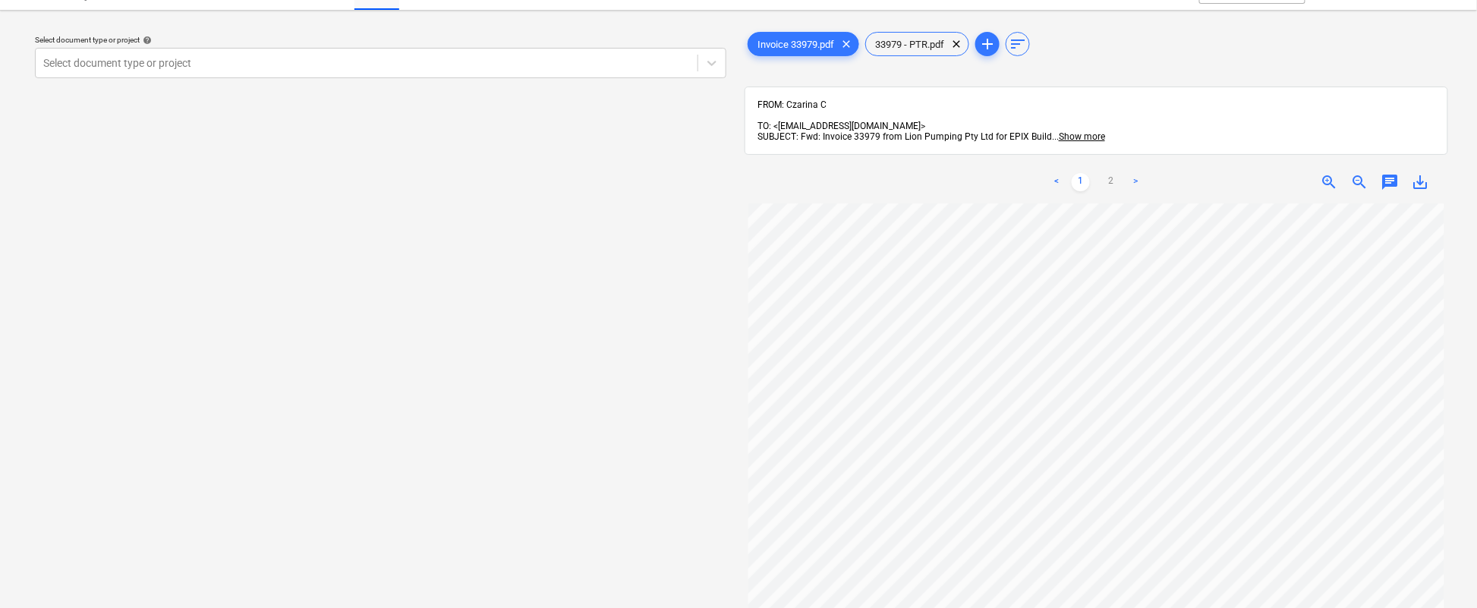
click at [920, 30] on div "Invoice 33979.pdf clear 33979 - PTR.pdf clear add sort" at bounding box center [1095, 44] width 703 height 30
click at [913, 51] on div "33979 - PTR.pdf clear" at bounding box center [917, 44] width 104 height 24
click at [779, 42] on span "Invoice 33979.pdf" at bounding box center [795, 44] width 95 height 11
